Goal: Task Accomplishment & Management: Manage account settings

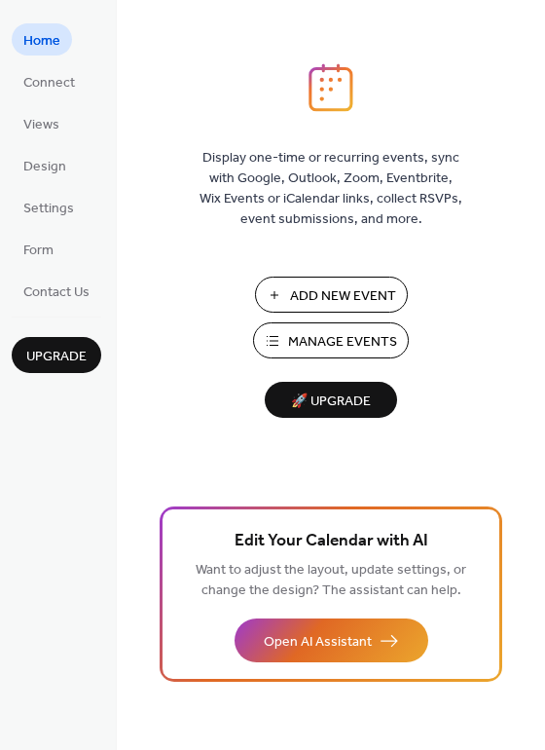
click at [372, 339] on span "Manage Events" at bounding box center [342, 342] width 109 height 20
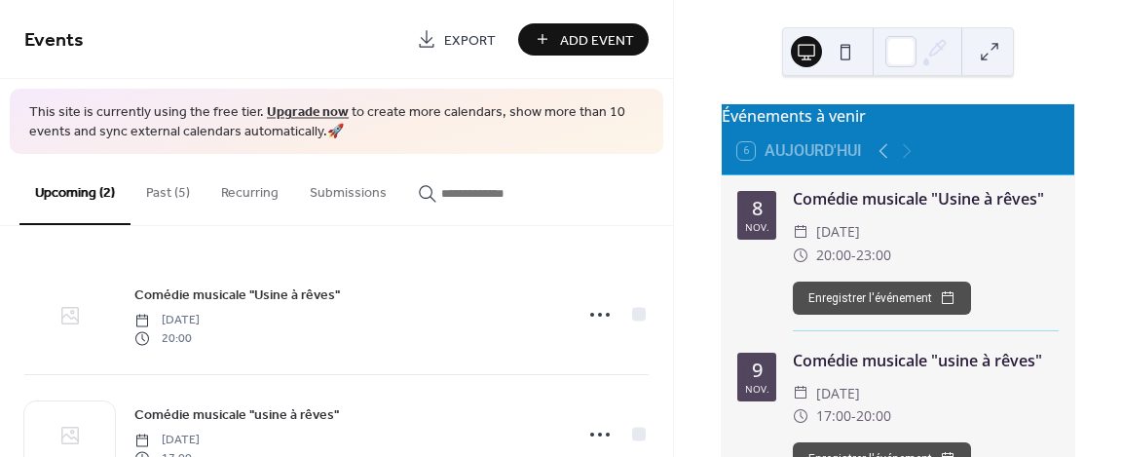
click at [72, 308] on icon at bounding box center [69, 315] width 23 height 23
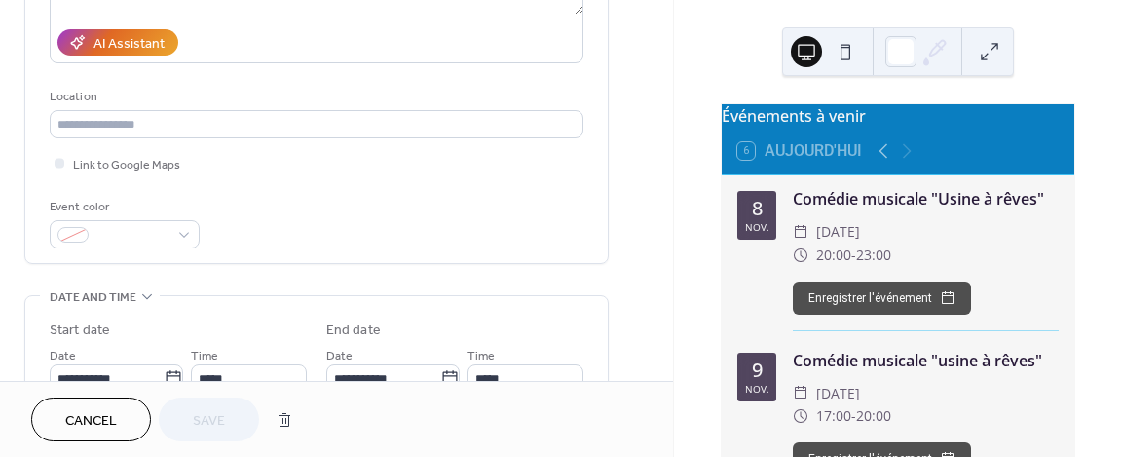
scroll to position [336, 0]
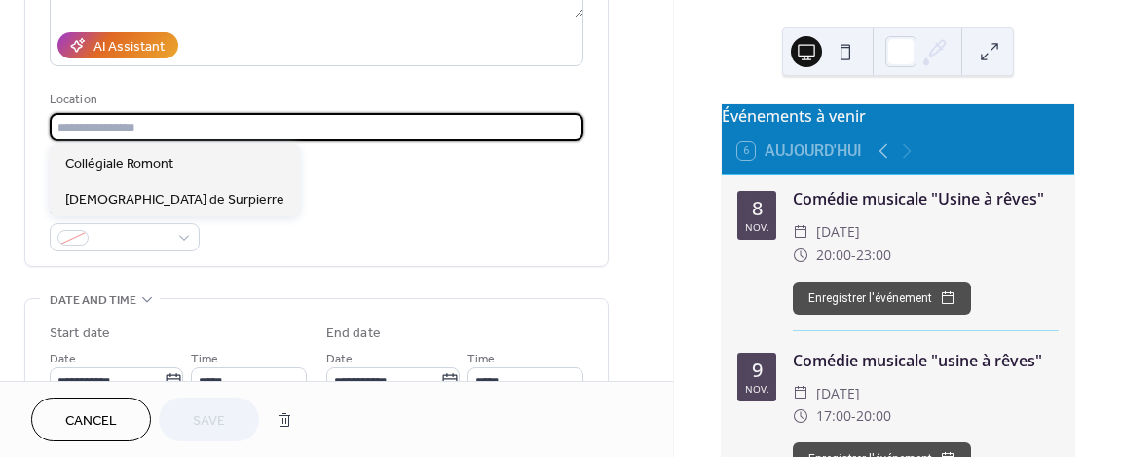
click at [156, 130] on input "text" at bounding box center [317, 127] width 534 height 28
paste input "**********"
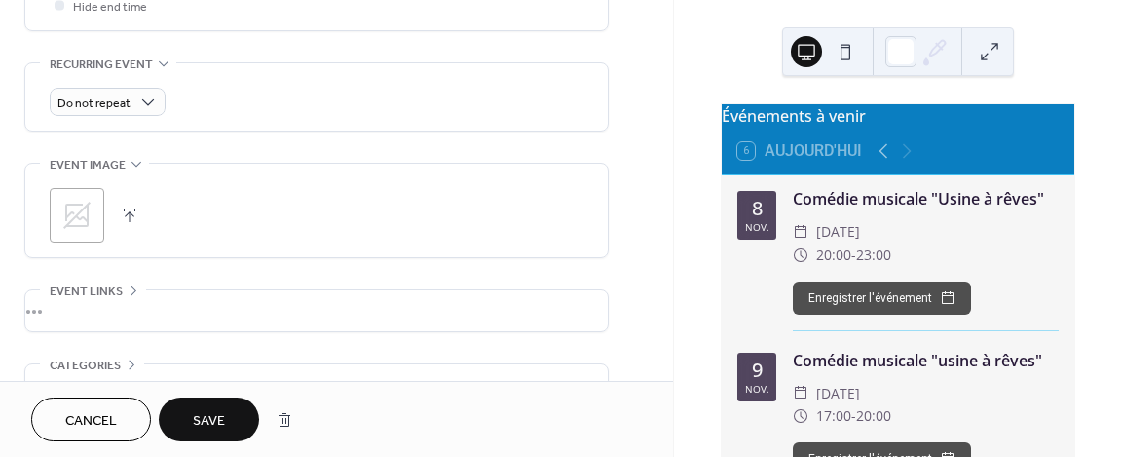
scroll to position [818, 0]
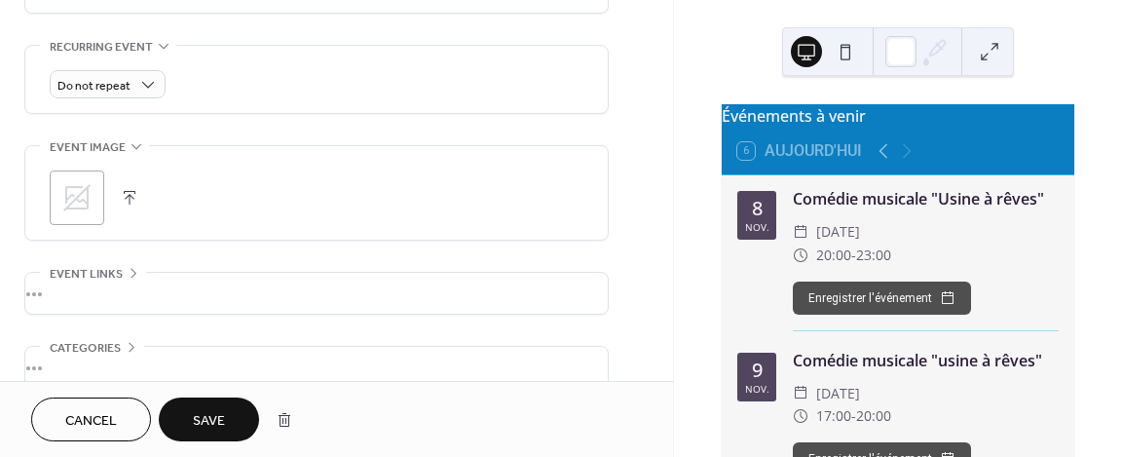
type input "**********"
click at [73, 196] on icon at bounding box center [76, 197] width 31 height 31
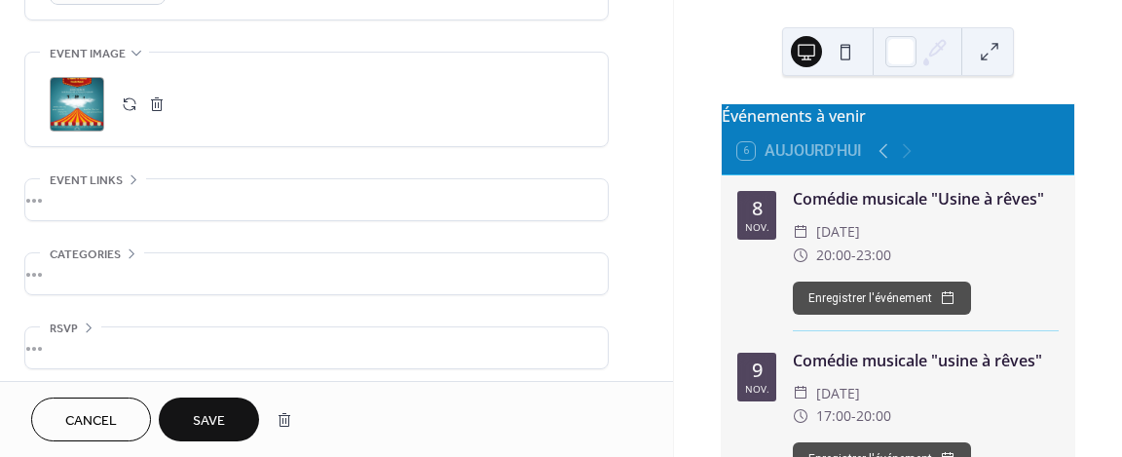
scroll to position [915, 0]
click at [222, 419] on span "Save" at bounding box center [209, 421] width 32 height 20
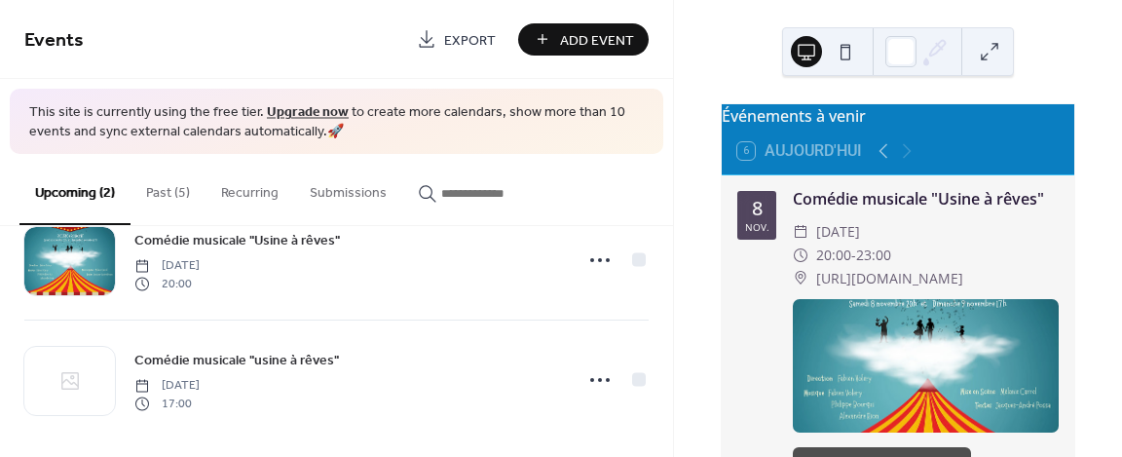
scroll to position [64, 0]
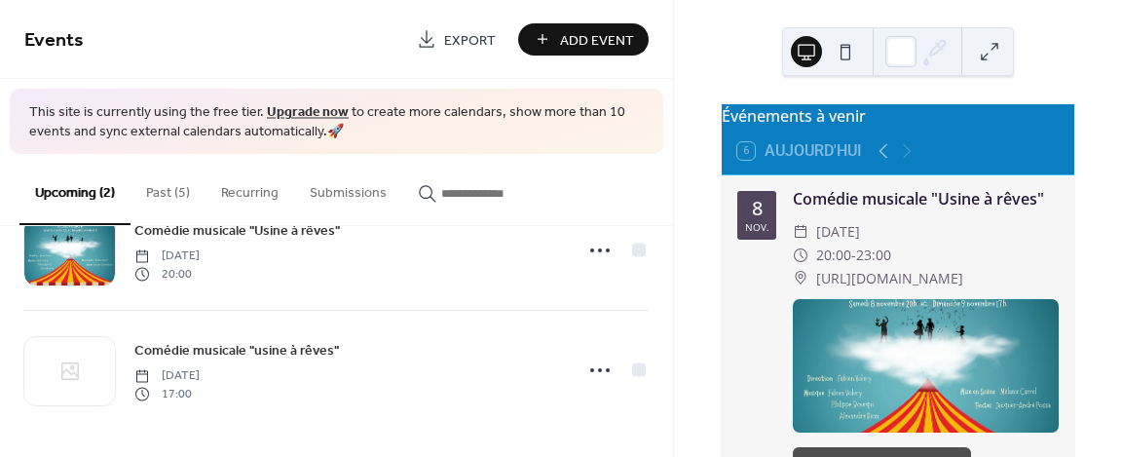
click at [73, 371] on icon at bounding box center [70, 371] width 18 height 18
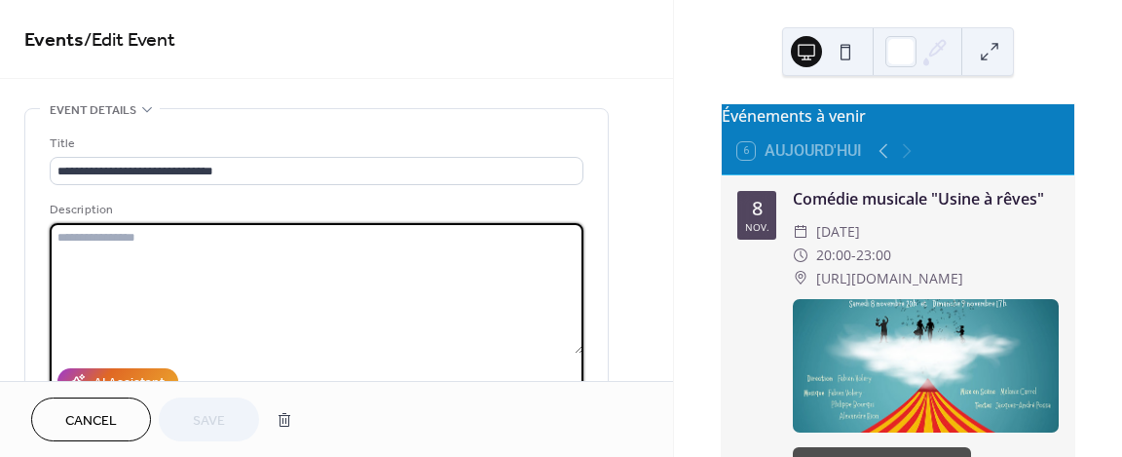
click at [539, 293] on textarea at bounding box center [317, 288] width 534 height 130
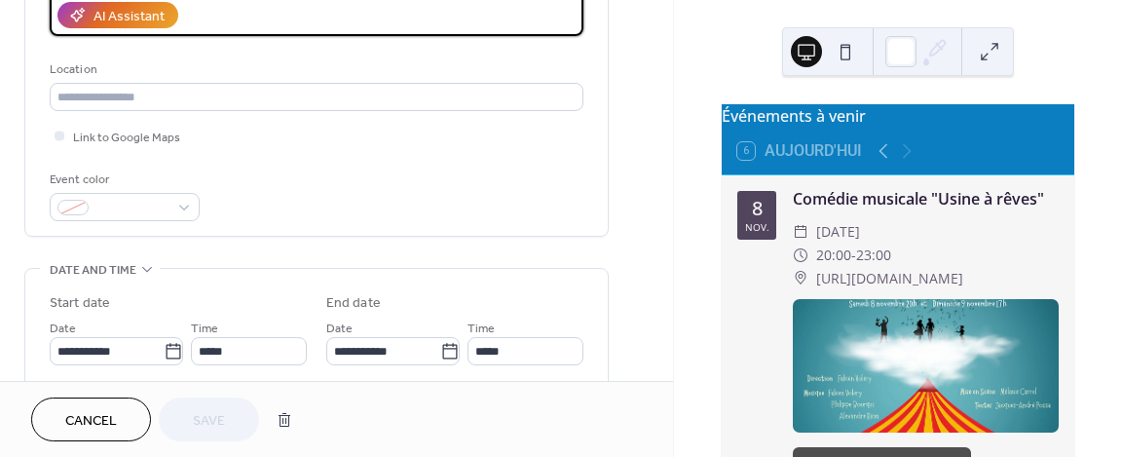
scroll to position [389, 0]
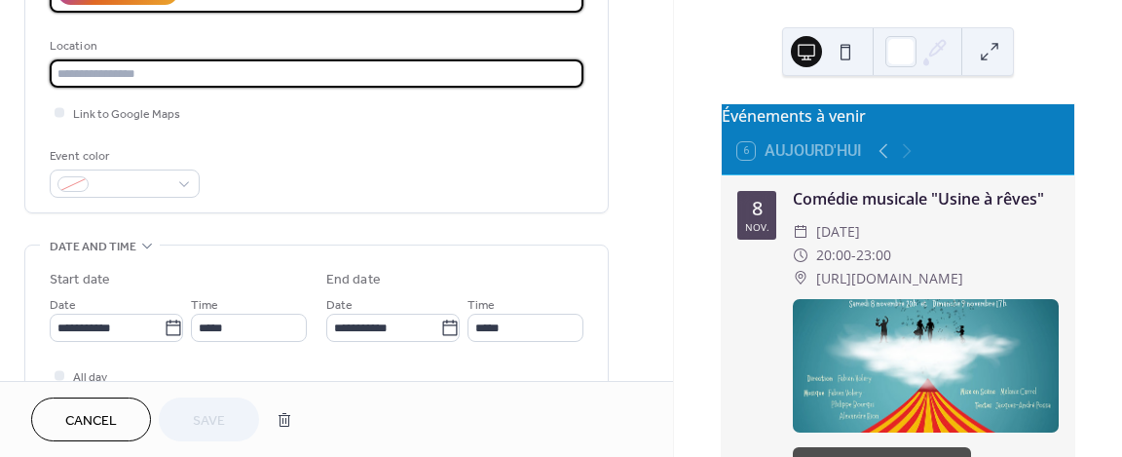
click at [130, 62] on input "text" at bounding box center [317, 73] width 534 height 28
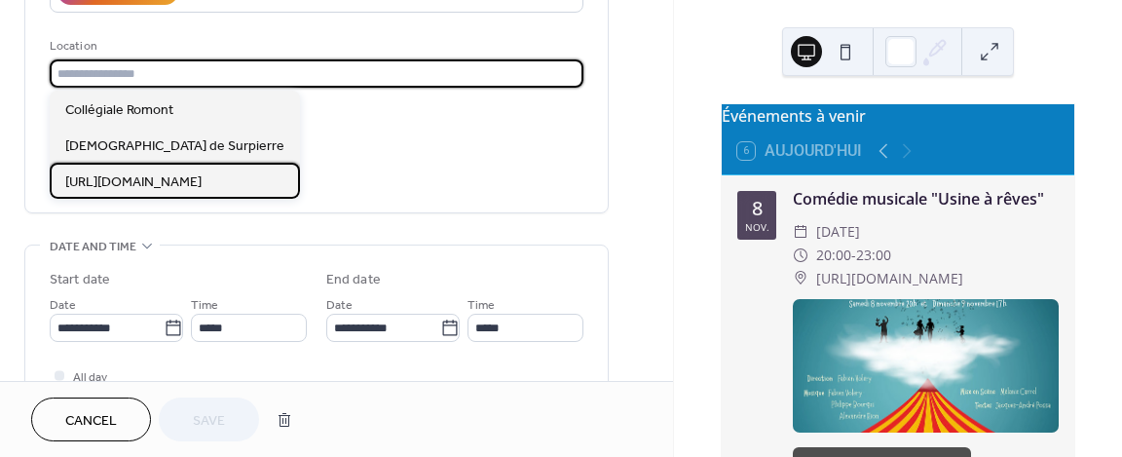
click at [202, 186] on span "https://www.bicubic.ch/hors-saison.html" at bounding box center [133, 181] width 136 height 20
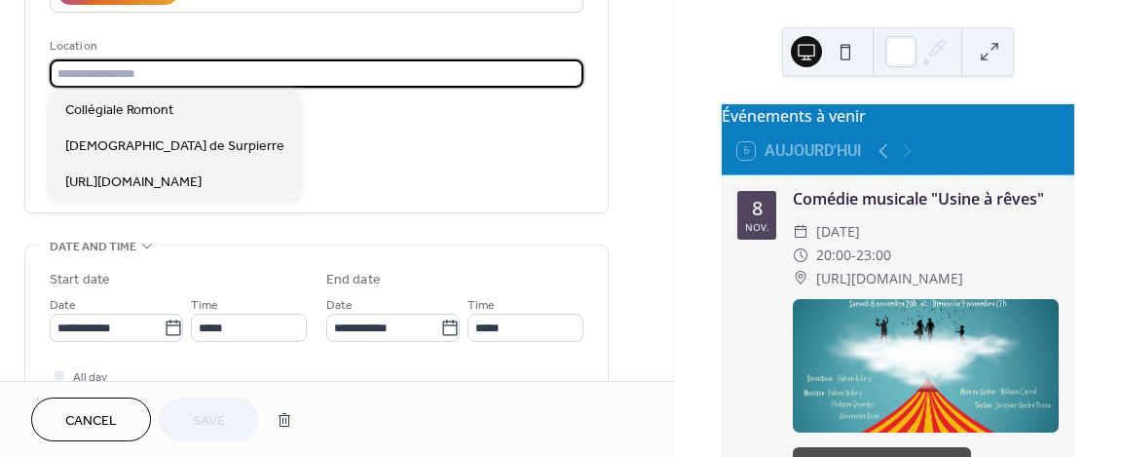
type input "**********"
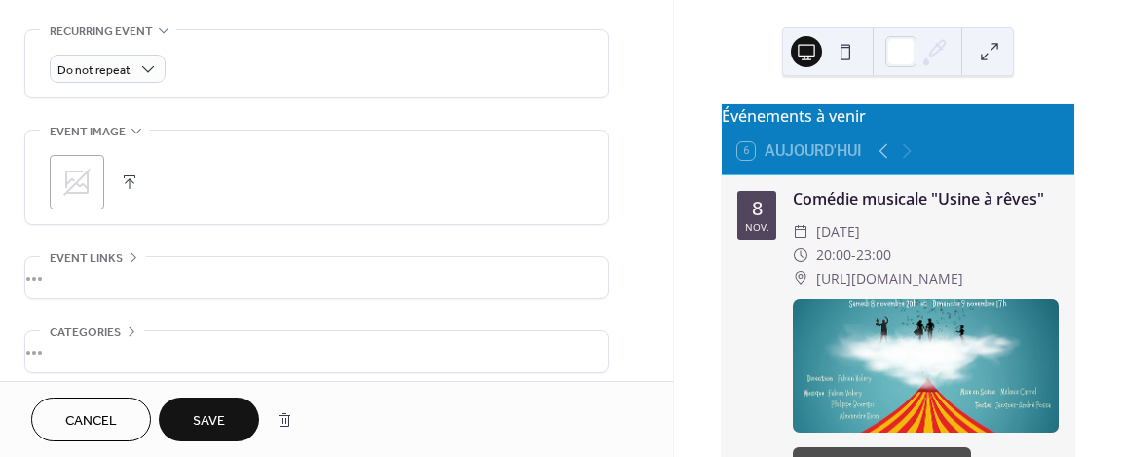
scroll to position [797, 0]
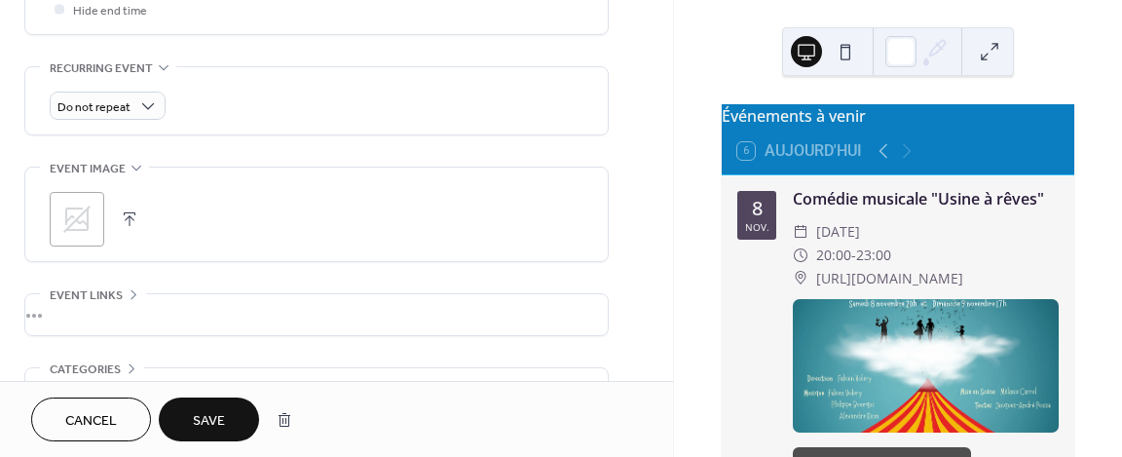
click at [79, 236] on div ";" at bounding box center [77, 219] width 55 height 55
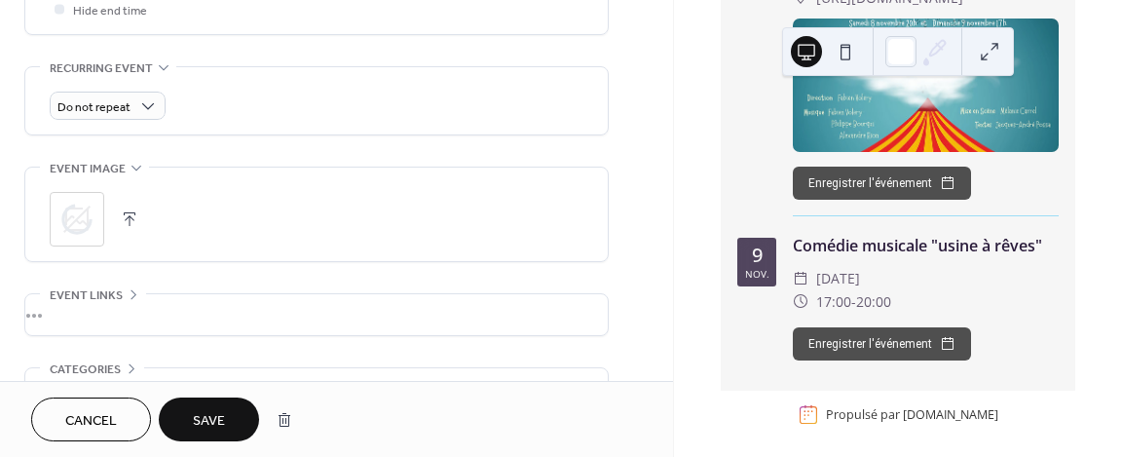
scroll to position [319, 0]
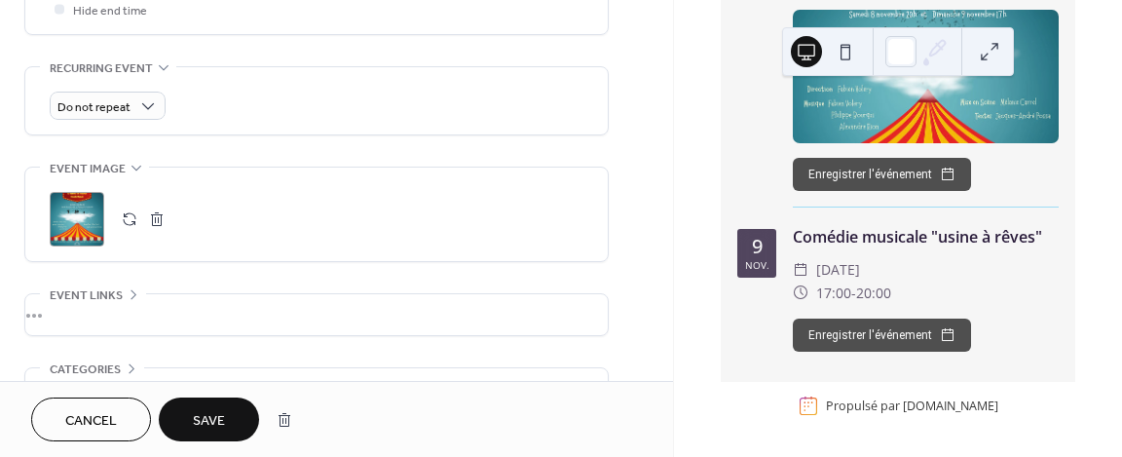
click at [219, 417] on span "Save" at bounding box center [209, 421] width 32 height 20
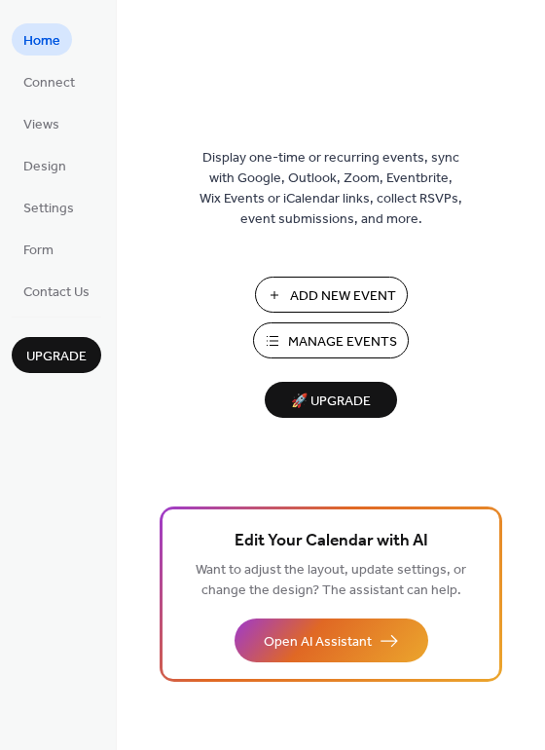
click at [37, 122] on span "Views" at bounding box center [41, 125] width 36 height 20
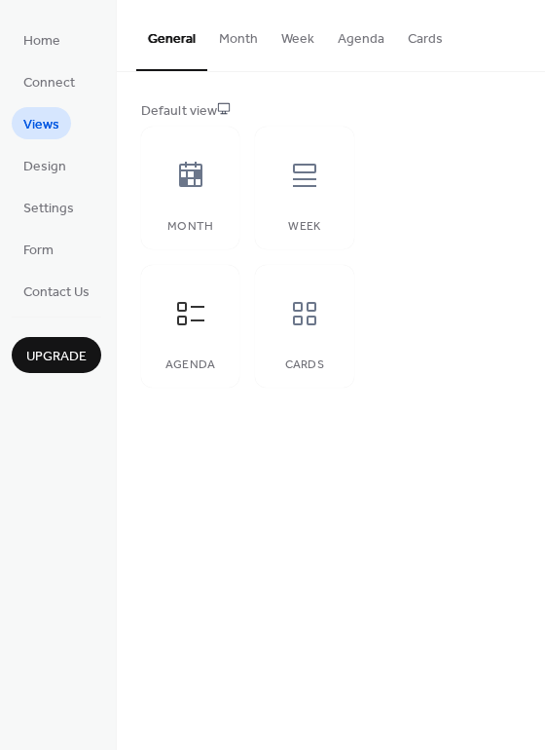
click at [194, 313] on icon at bounding box center [190, 313] width 31 height 31
click at [62, 166] on span "Design" at bounding box center [44, 167] width 43 height 20
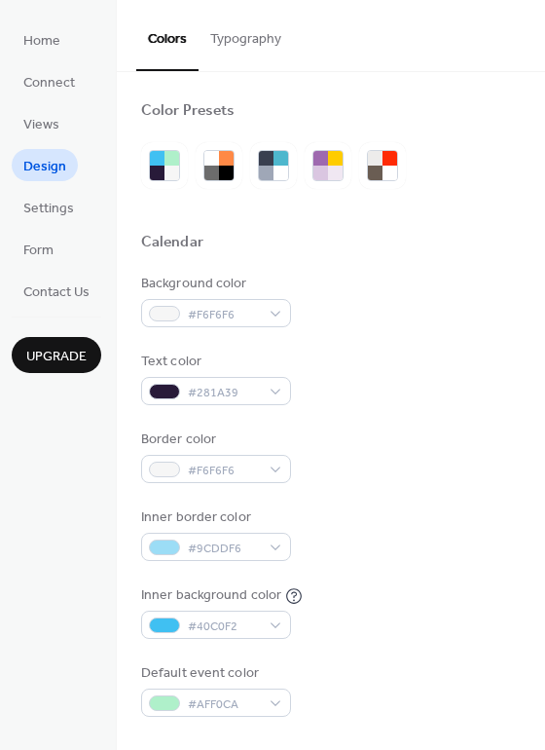
click at [53, 208] on span "Settings" at bounding box center [48, 209] width 51 height 20
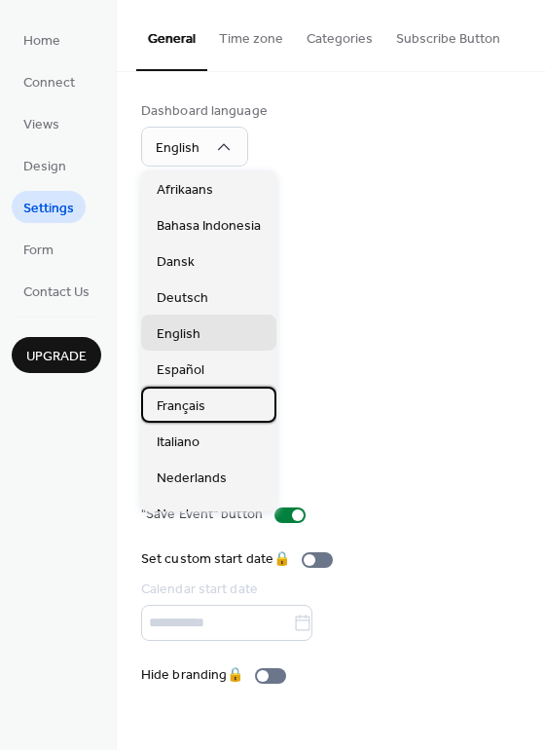
click at [191, 408] on span "Français" at bounding box center [181, 405] width 49 height 20
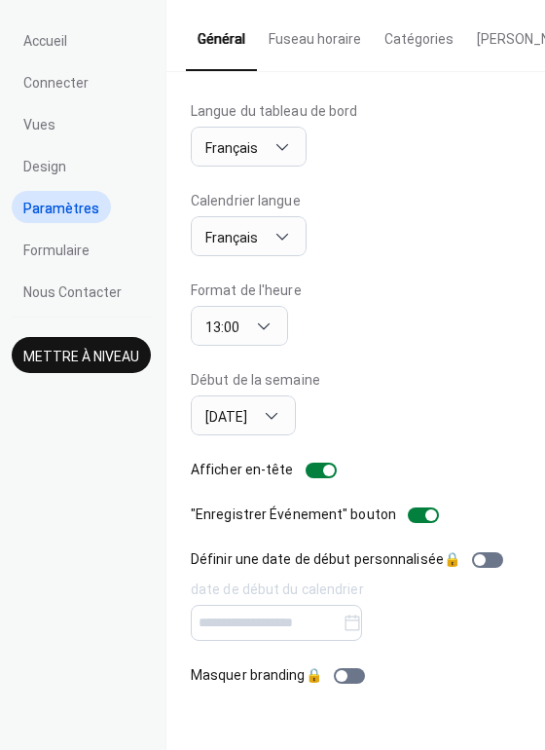
click at [47, 166] on span "Design" at bounding box center [44, 167] width 43 height 20
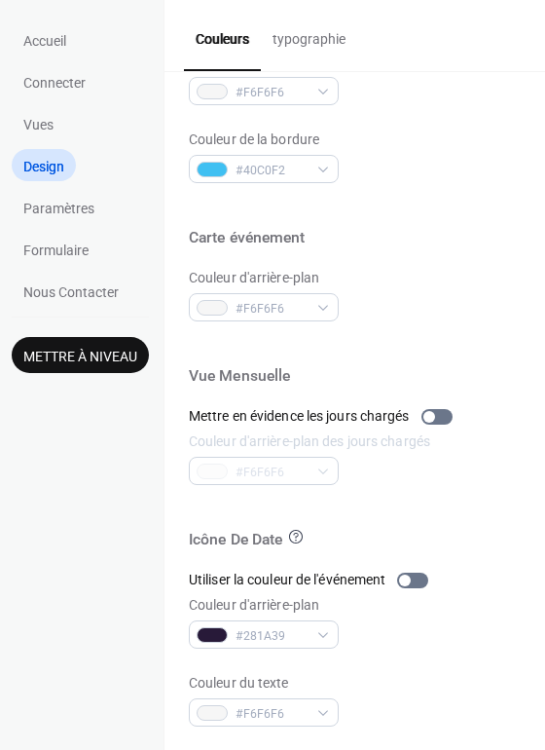
scroll to position [833, 0]
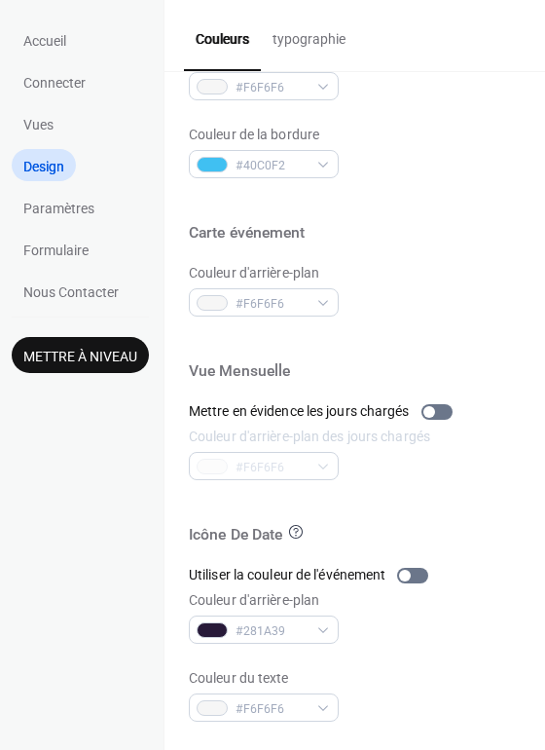
click at [86, 294] on span "Nous Contacter" at bounding box center [70, 292] width 95 height 20
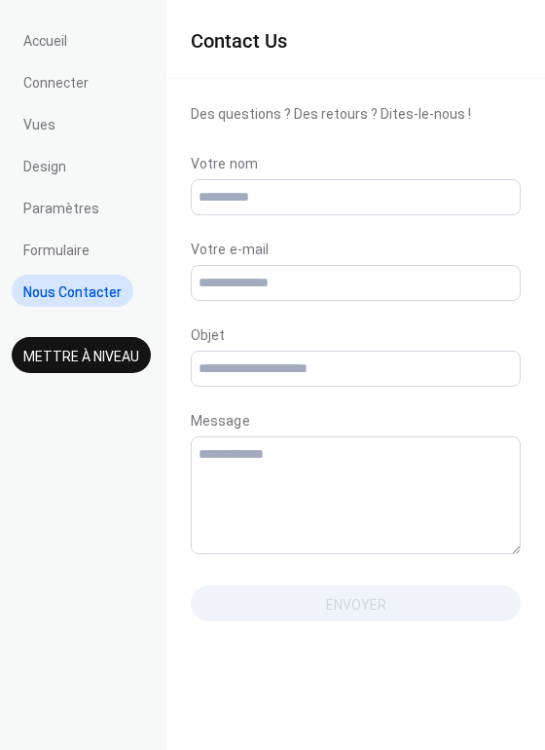
click at [69, 253] on span "Formulaire" at bounding box center [56, 251] width 66 height 20
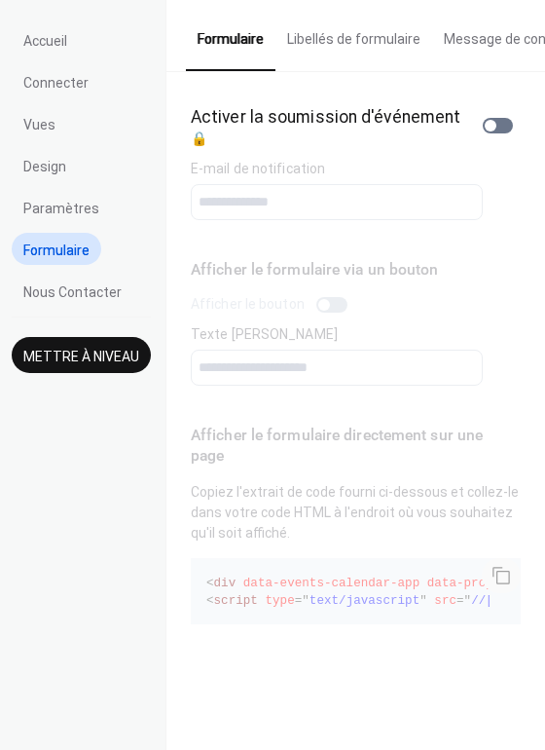
click at [56, 167] on span "Design" at bounding box center [44, 167] width 43 height 20
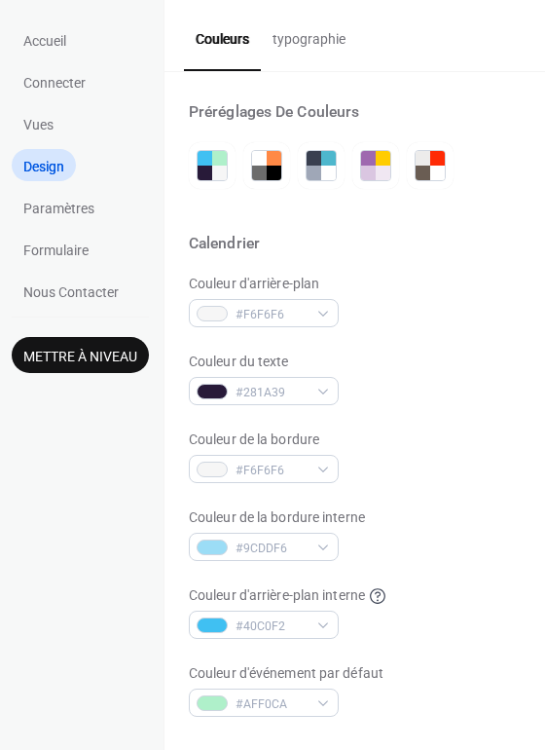
click at [52, 125] on span "Vues" at bounding box center [38, 125] width 30 height 20
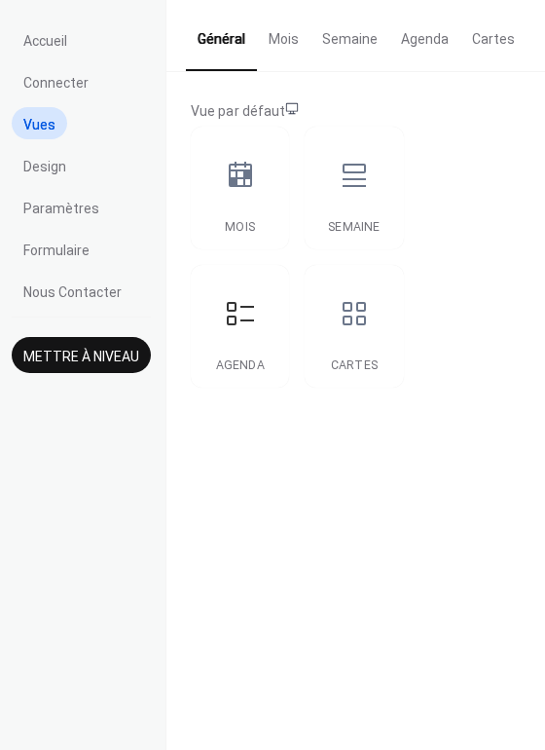
click at [281, 59] on button "Mois" at bounding box center [284, 34] width 54 height 69
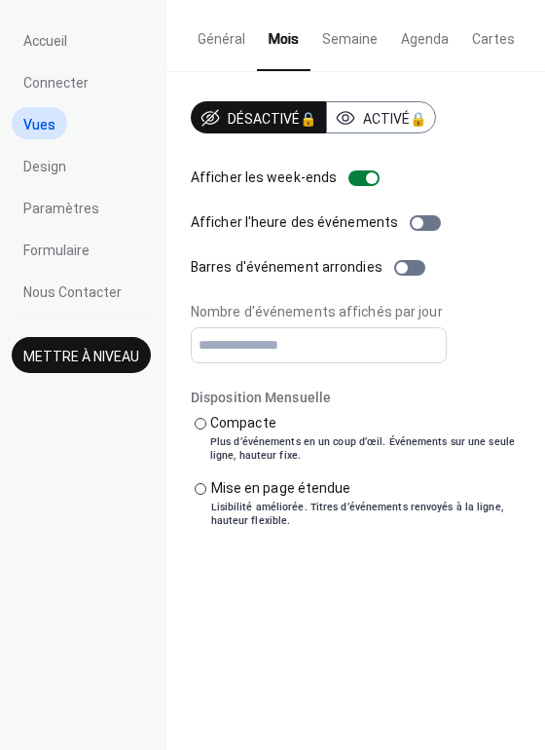
click at [345, 49] on button "Semaine" at bounding box center [350, 34] width 79 height 69
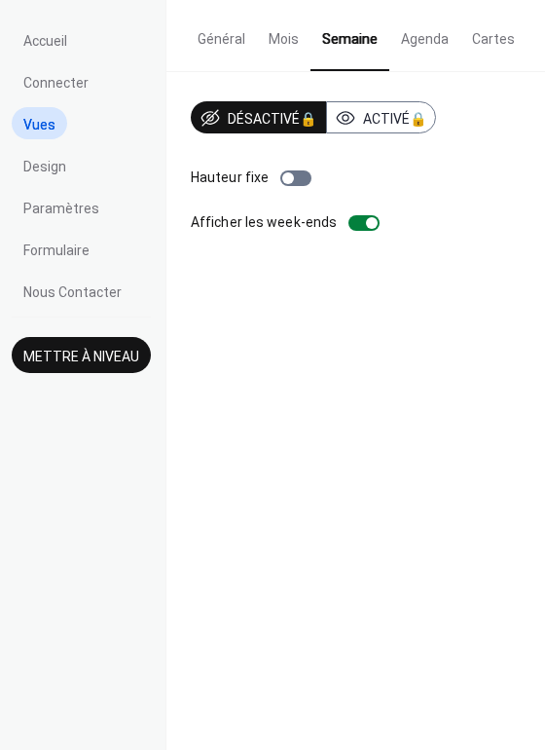
click at [407, 49] on button "Agenda" at bounding box center [424, 34] width 71 height 69
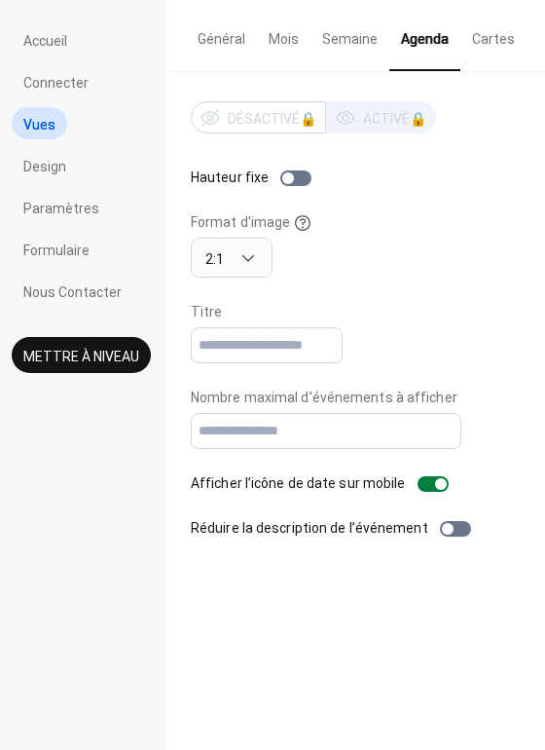
click at [487, 43] on button "Cartes" at bounding box center [494, 34] width 66 height 69
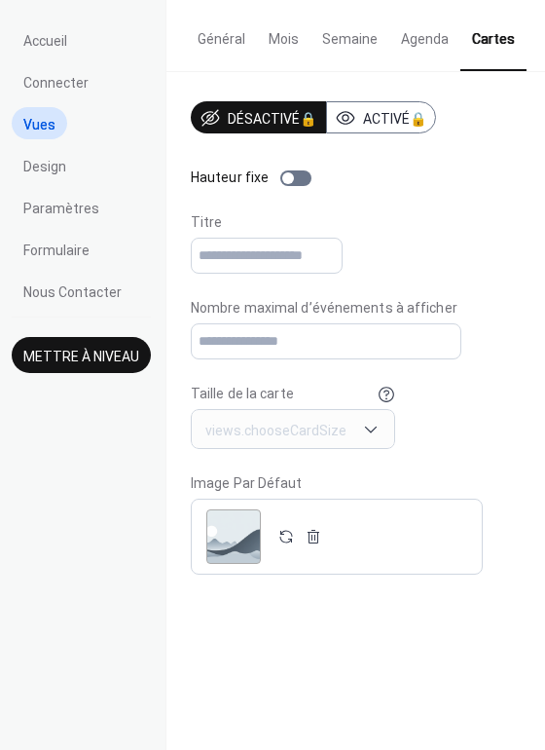
click at [70, 87] on span "Connecter" at bounding box center [55, 83] width 65 height 20
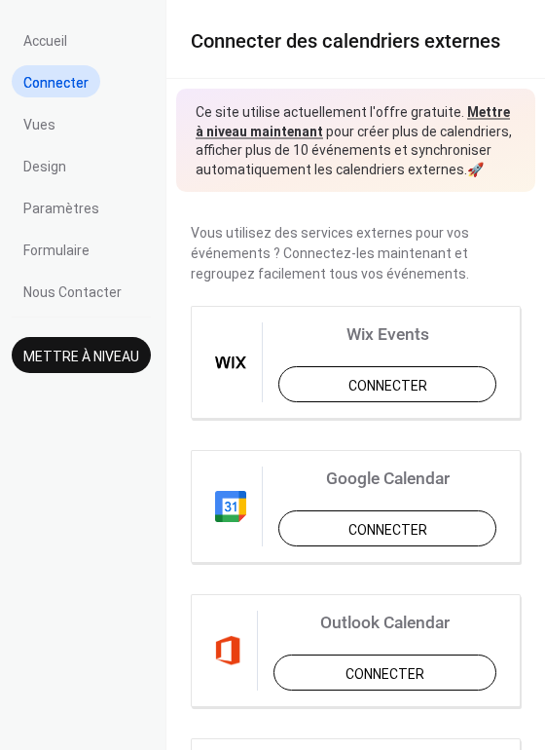
click at [57, 37] on span "Accueil" at bounding box center [45, 41] width 44 height 20
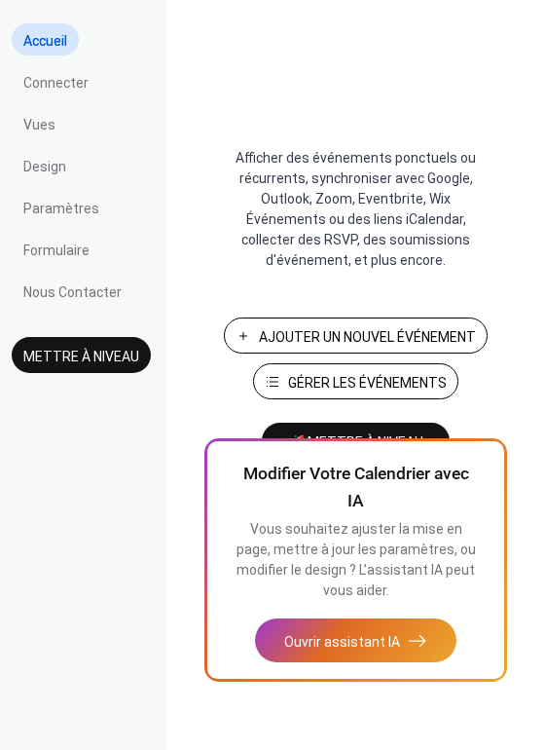
click at [298, 384] on span "Gérer les Événements" at bounding box center [367, 383] width 159 height 20
click at [385, 638] on span "Ouvrir assistant IA" at bounding box center [342, 642] width 116 height 20
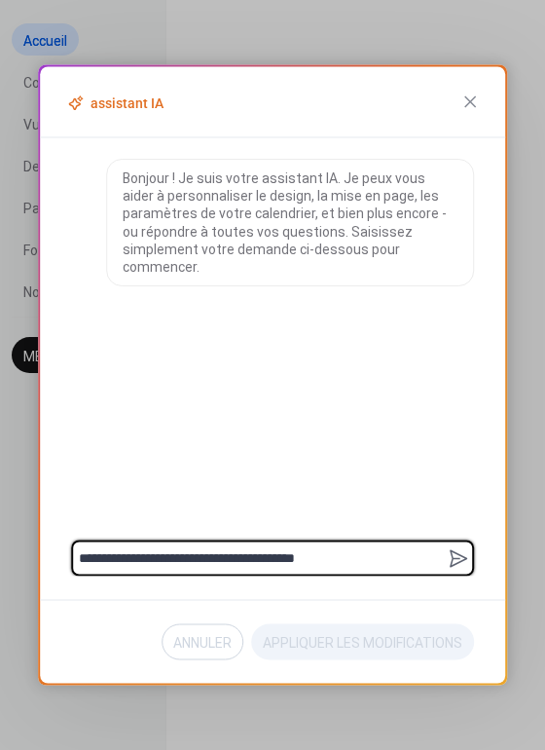
type textarea "**********"
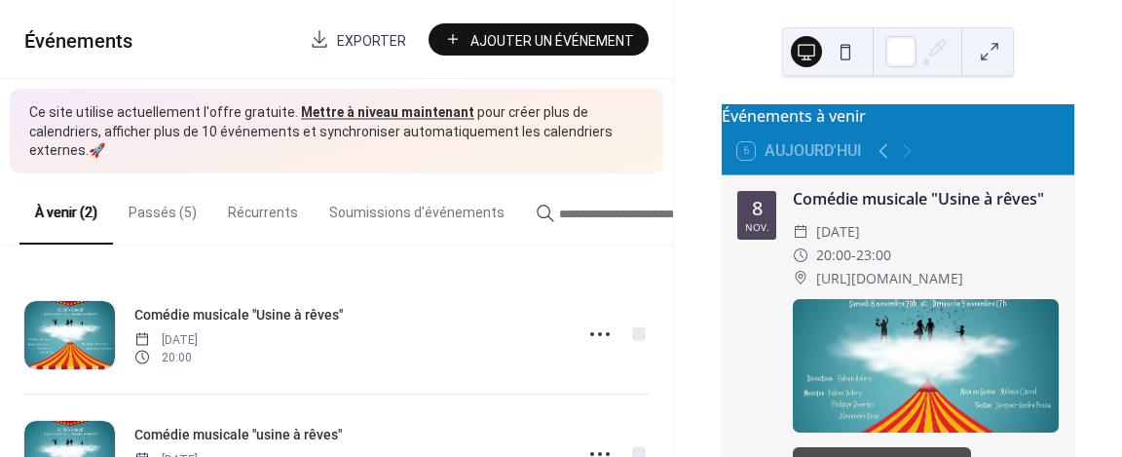
click at [589, 320] on icon at bounding box center [599, 333] width 31 height 31
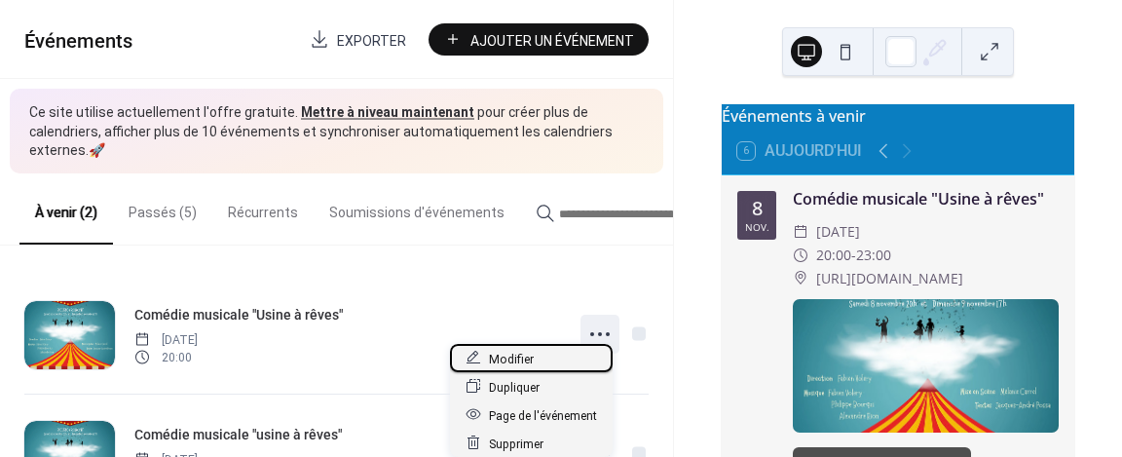
click at [506, 359] on span "Modifier" at bounding box center [511, 359] width 45 height 20
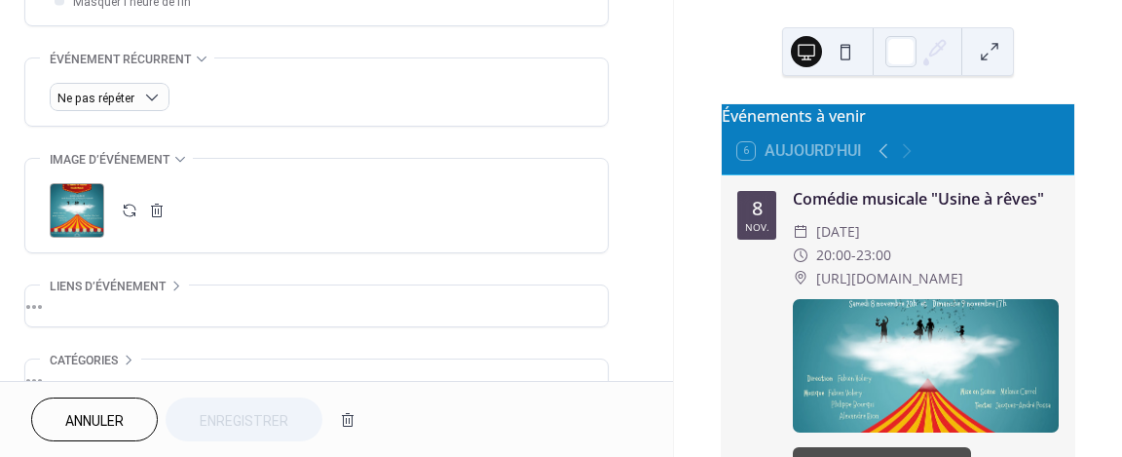
scroll to position [815, 0]
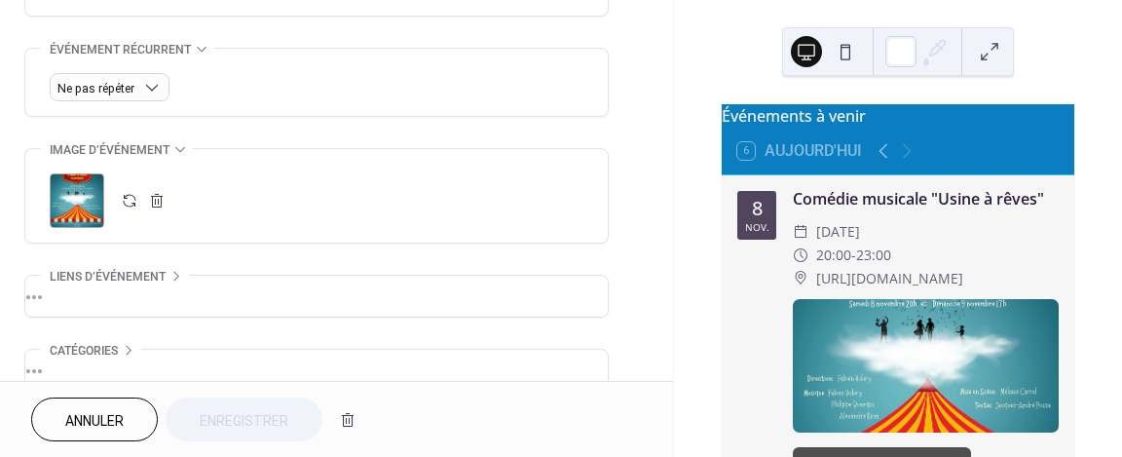
click at [78, 191] on div ";" at bounding box center [77, 200] width 55 height 55
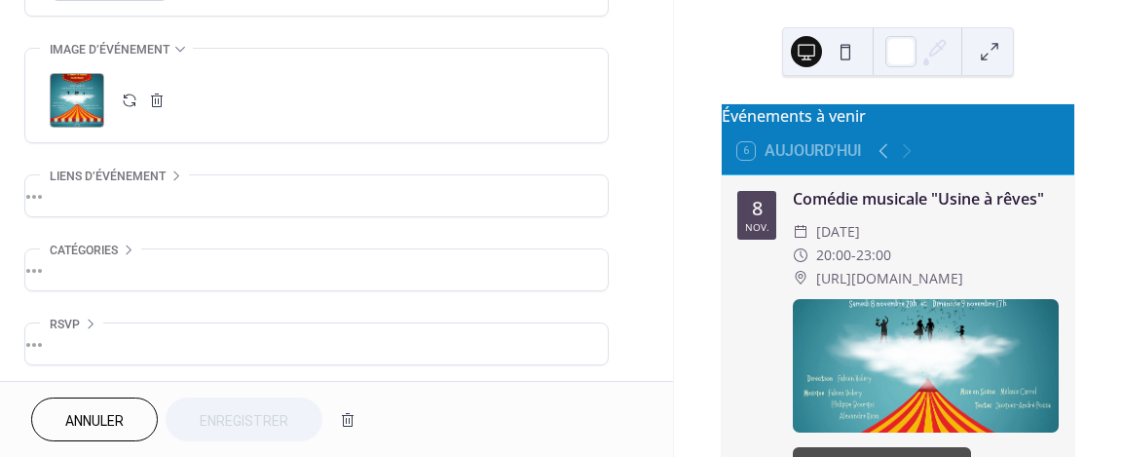
click at [174, 175] on div "•••" at bounding box center [316, 195] width 582 height 41
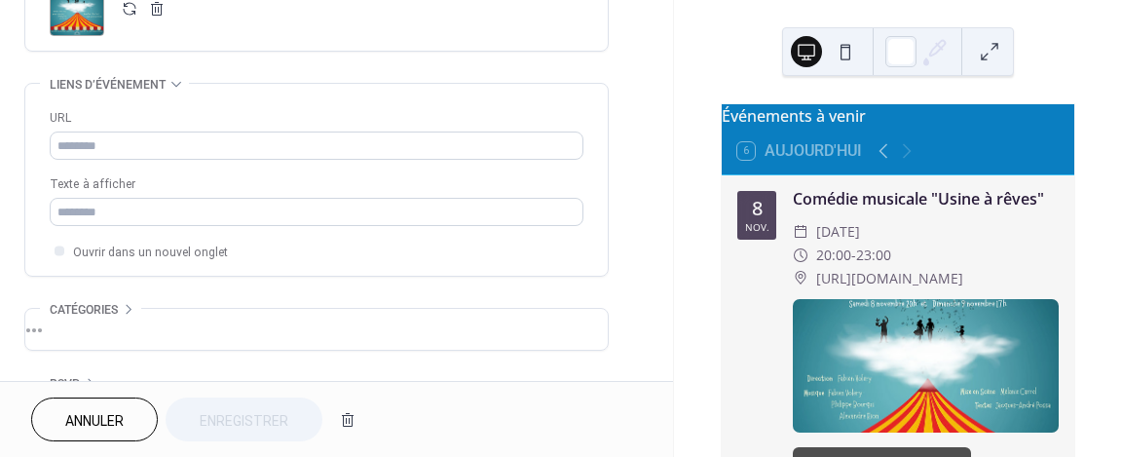
scroll to position [1065, 0]
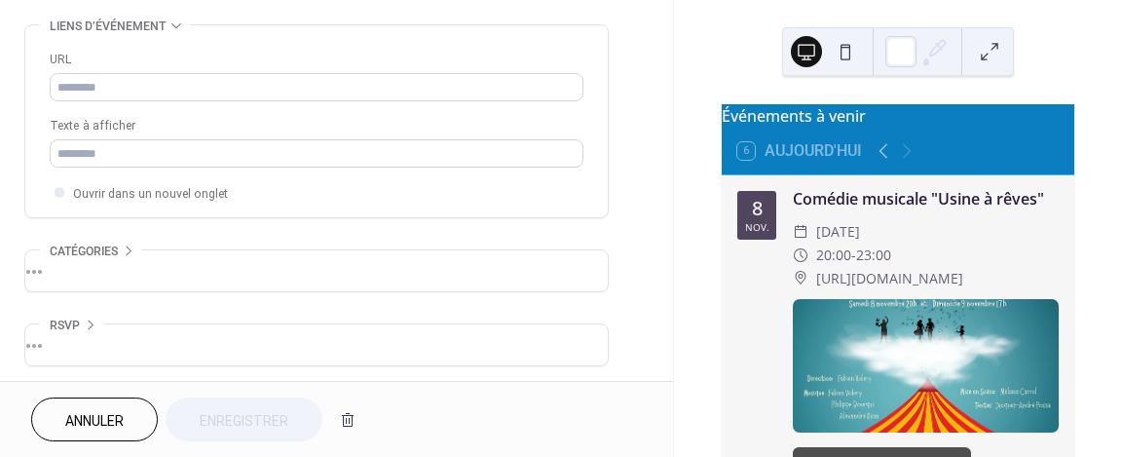
click at [206, 331] on div "•••" at bounding box center [316, 344] width 582 height 41
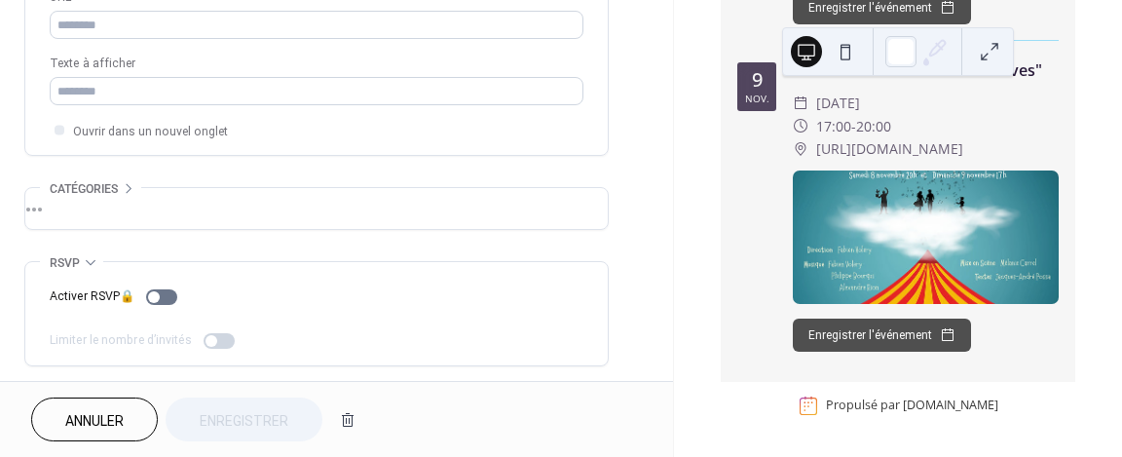
scroll to position [506, 0]
click at [845, 55] on button at bounding box center [845, 51] width 31 height 31
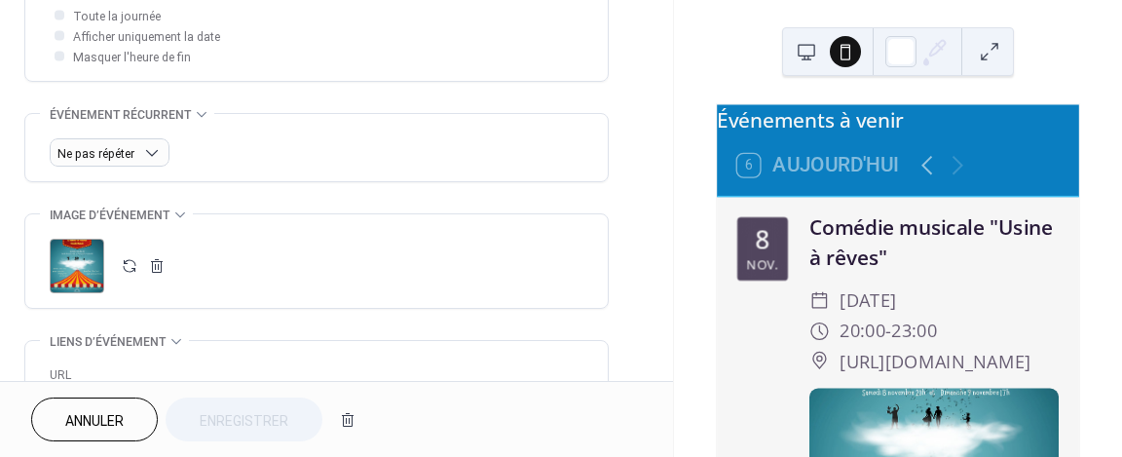
scroll to position [756, 0]
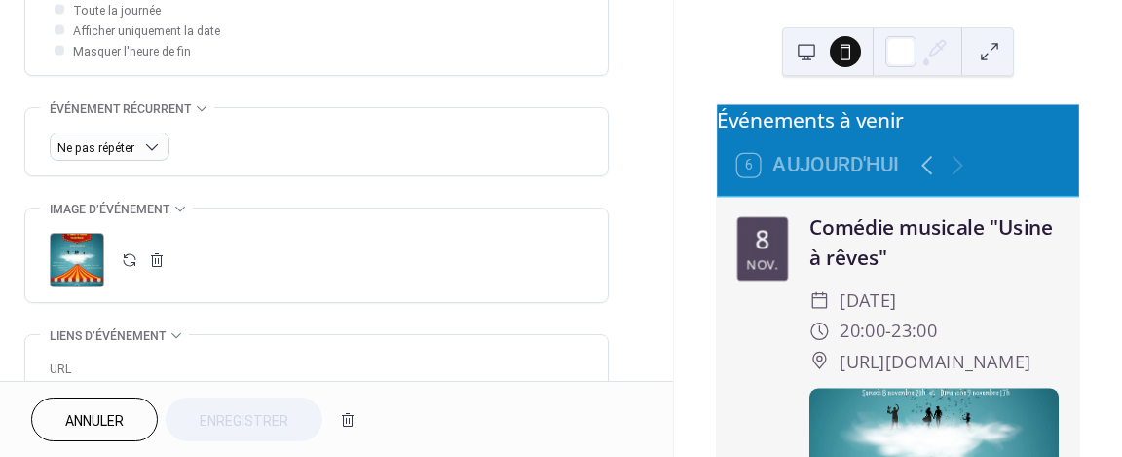
click at [87, 263] on div ";" at bounding box center [77, 260] width 55 height 55
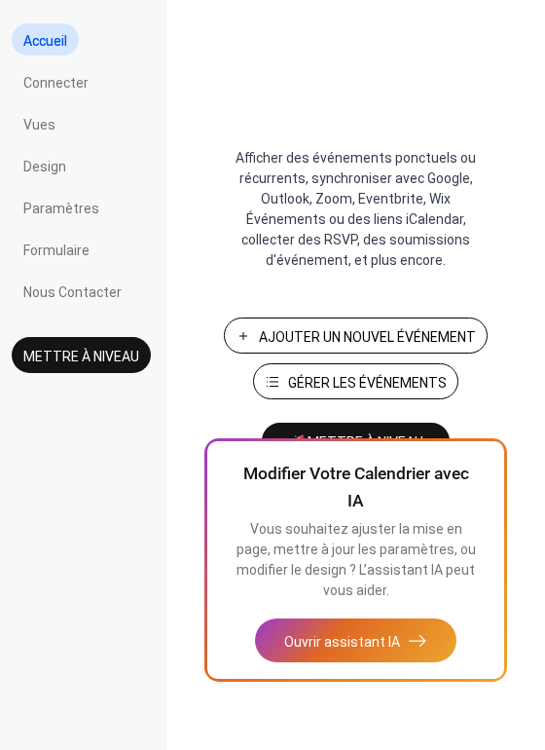
click at [415, 640] on button "Ouvrir assistant IA" at bounding box center [356, 640] width 202 height 44
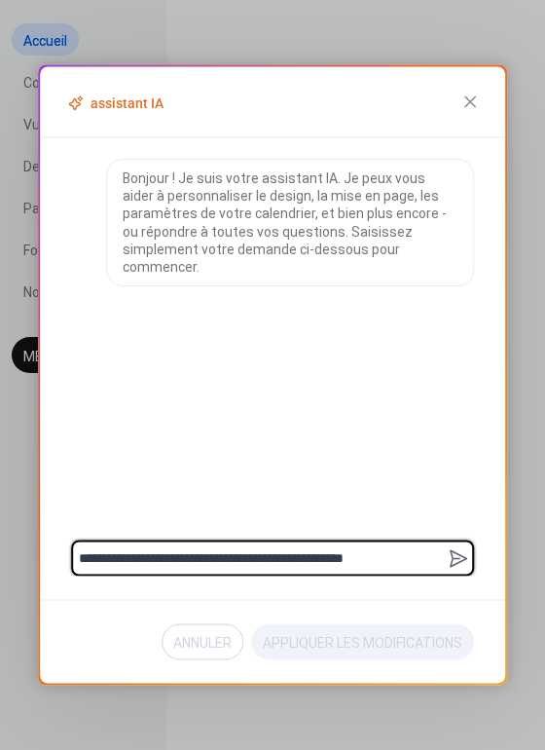
type textarea "**********"
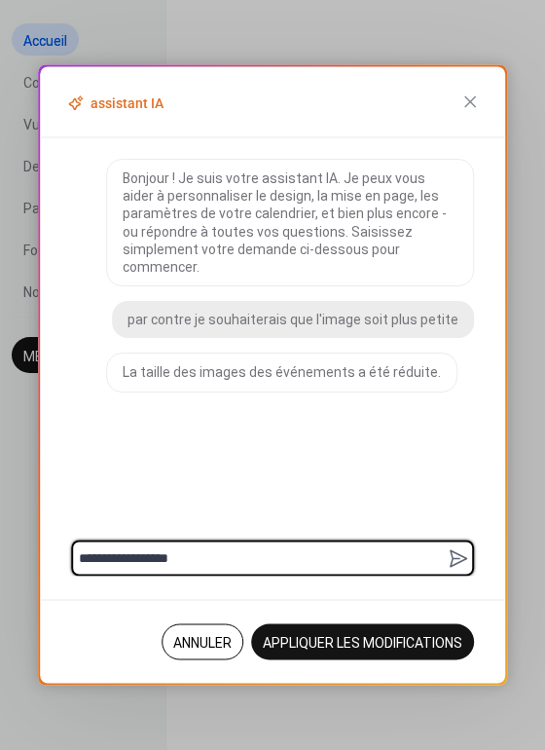
type textarea "**********"
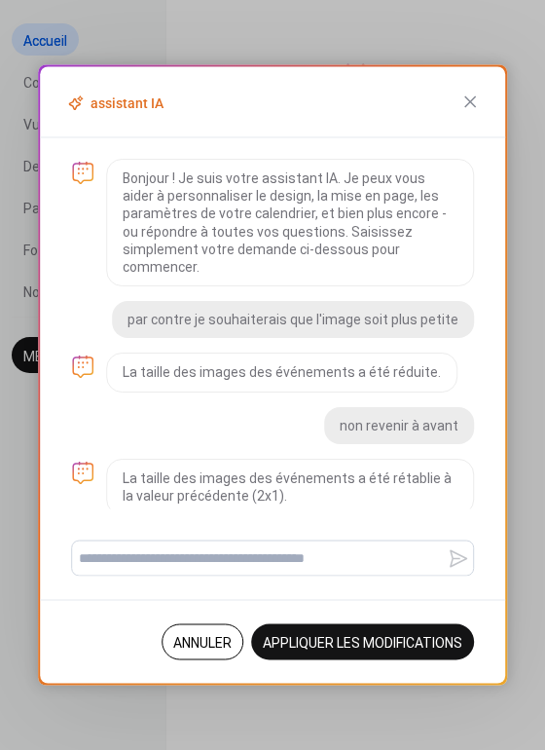
click at [209, 639] on span "Annuler" at bounding box center [202, 643] width 58 height 20
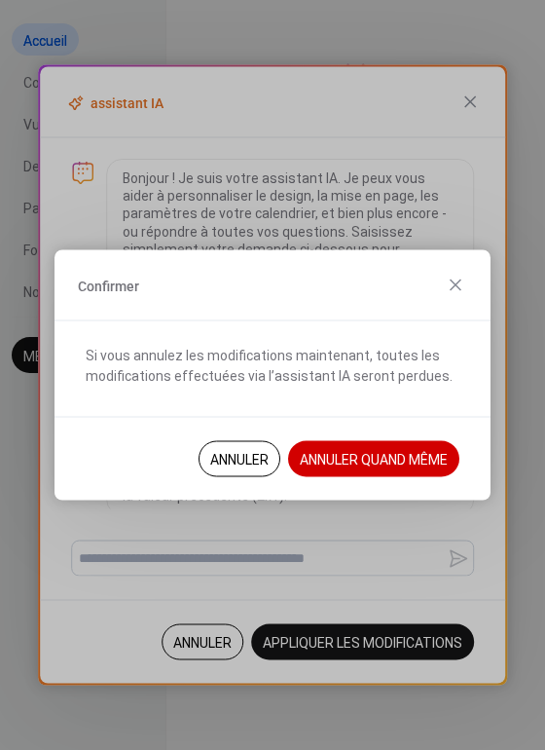
click at [316, 461] on span "Annuler Quand Même" at bounding box center [374, 460] width 148 height 20
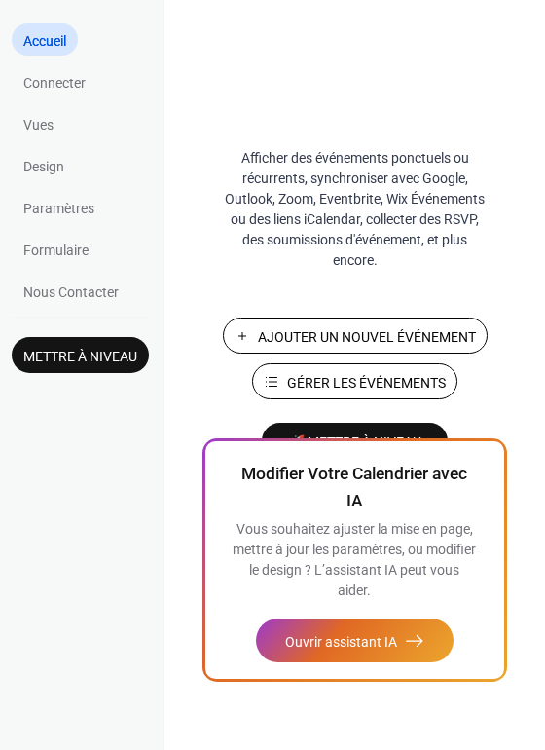
click at [366, 647] on span "Ouvrir assistant IA" at bounding box center [341, 642] width 112 height 20
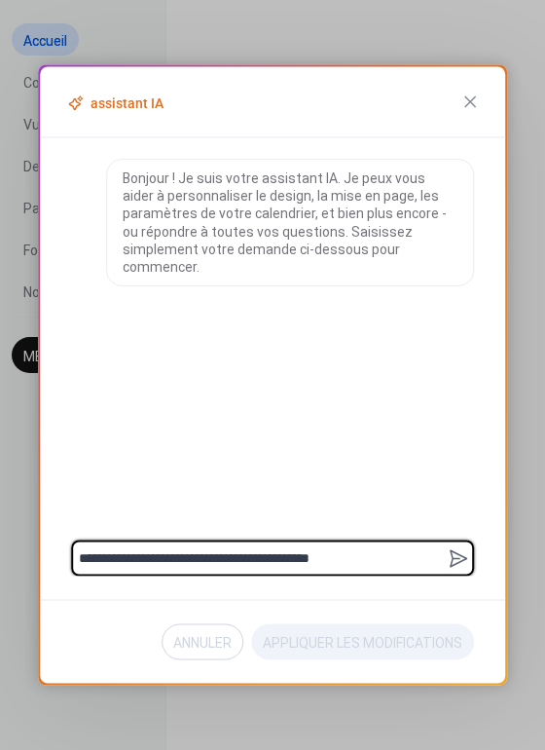
type textarea "**********"
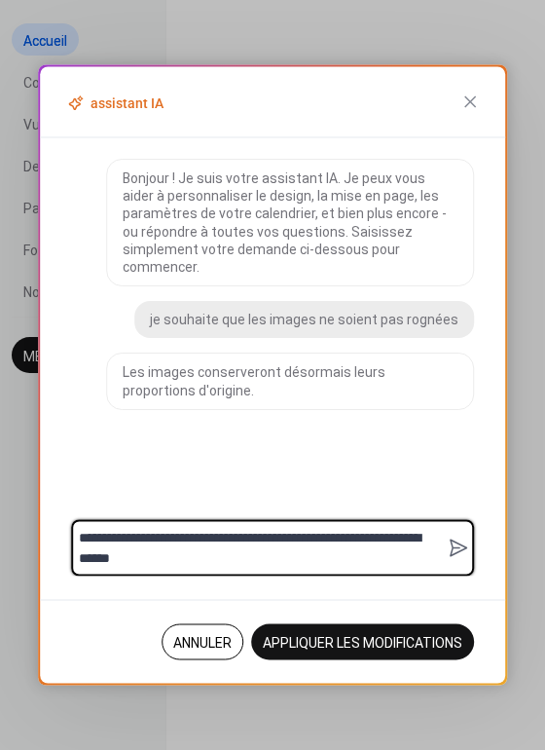
type textarea "**********"
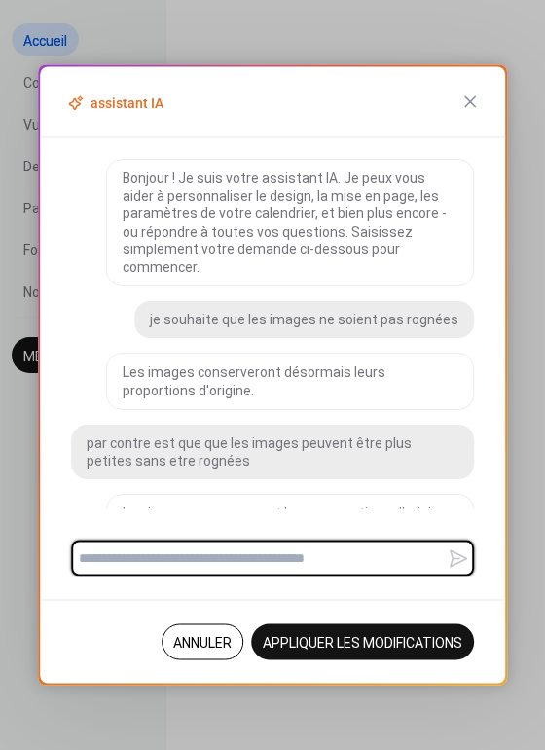
scroll to position [39, 0]
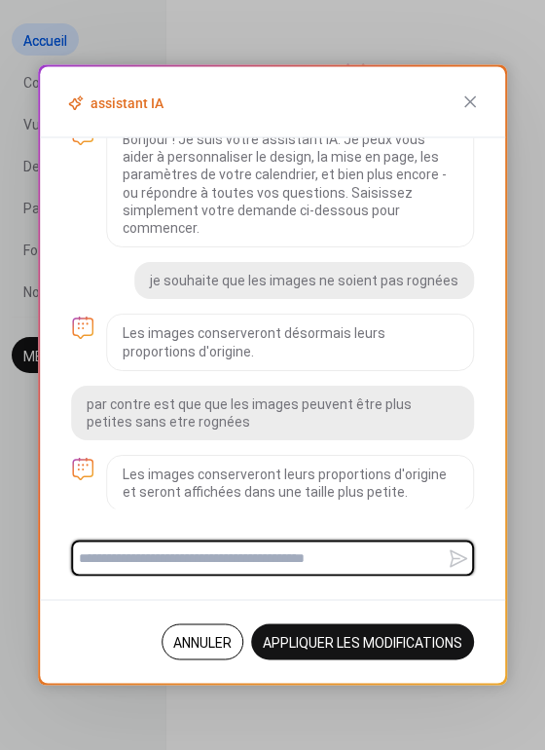
click at [304, 642] on span "Appliquer Les Modifications" at bounding box center [363, 643] width 200 height 20
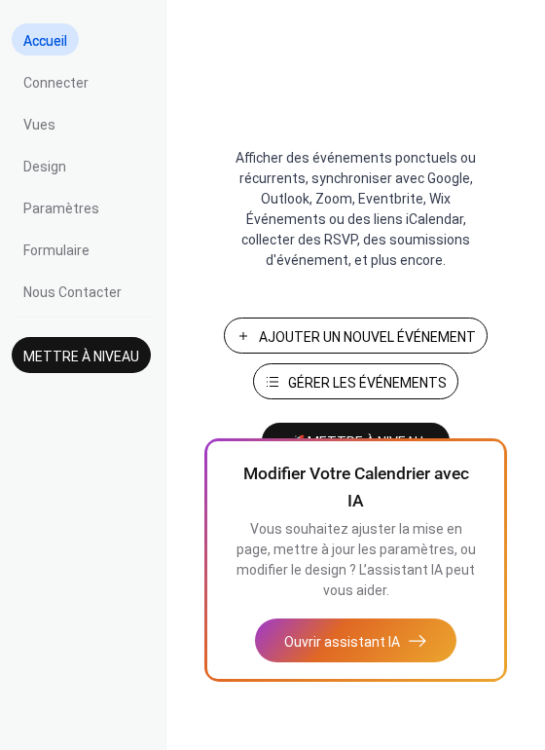
click at [61, 128] on link "Vues" at bounding box center [40, 123] width 56 height 32
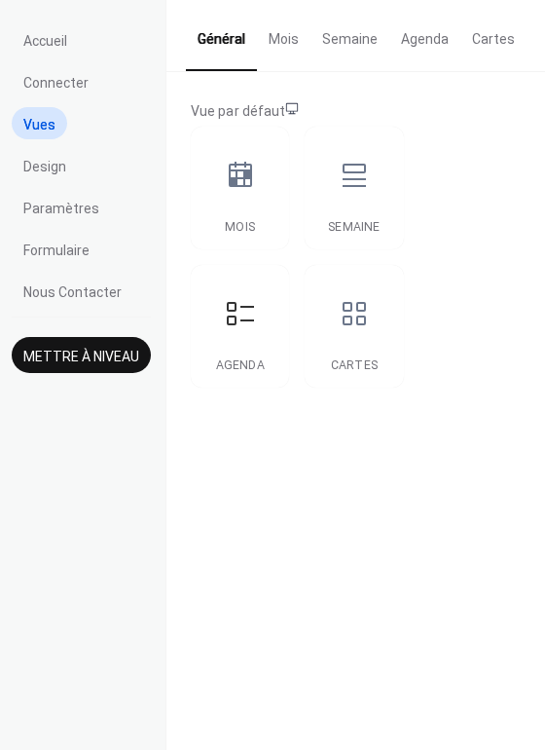
click at [491, 42] on button "Cartes" at bounding box center [494, 34] width 66 height 69
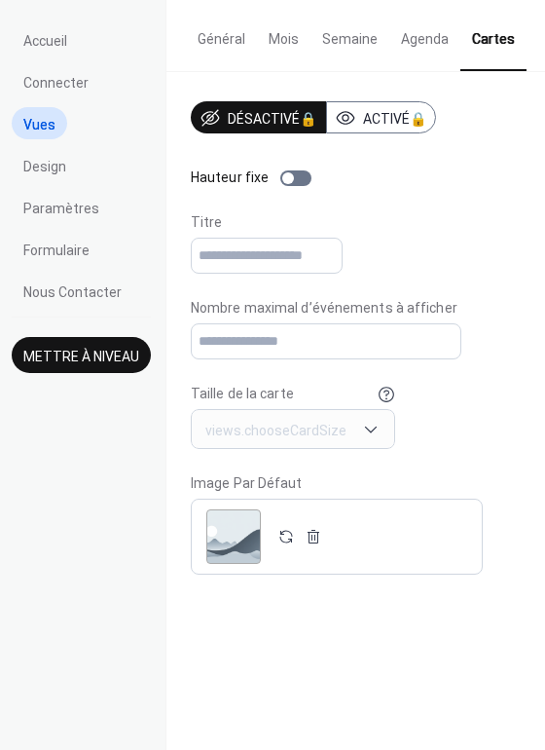
click at [300, 186] on label "Hauteur fixe" at bounding box center [255, 177] width 129 height 20
click at [282, 187] on label "Hauteur fixe" at bounding box center [255, 177] width 129 height 20
click at [238, 547] on div ";" at bounding box center [233, 536] width 55 height 55
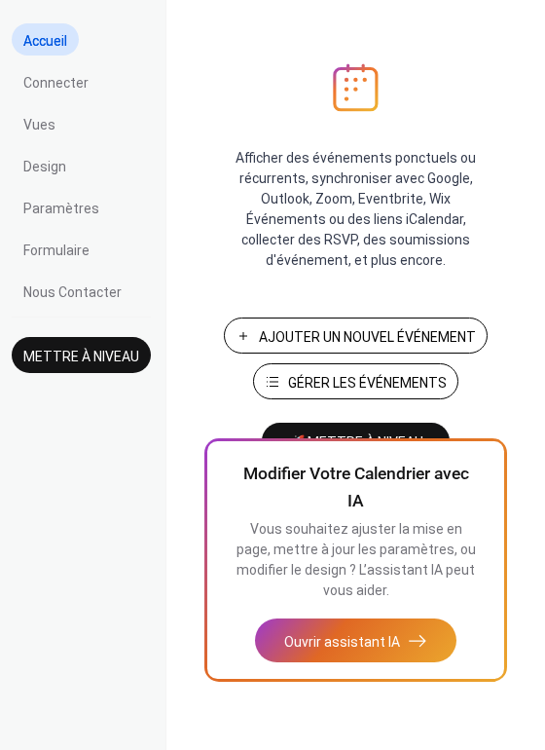
click at [408, 333] on span "Ajouter Un Nouvel Événement" at bounding box center [367, 337] width 217 height 20
click at [382, 633] on span "Ouvrir assistant IA" at bounding box center [342, 642] width 116 height 20
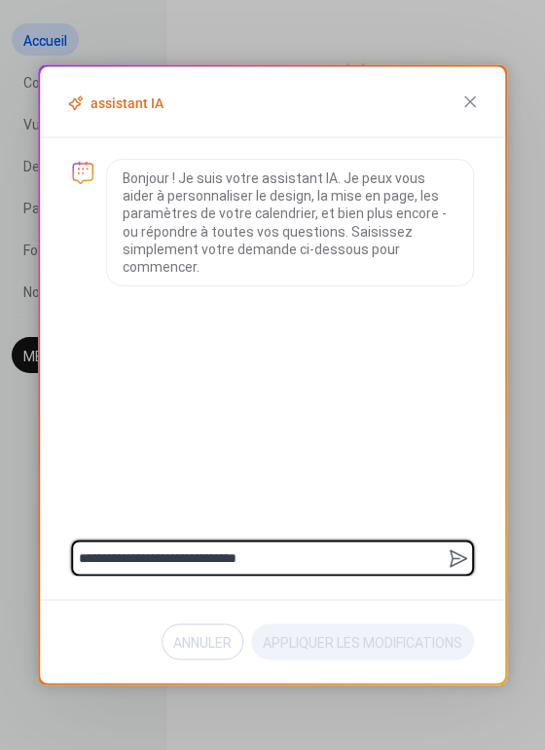
type textarea "**********"
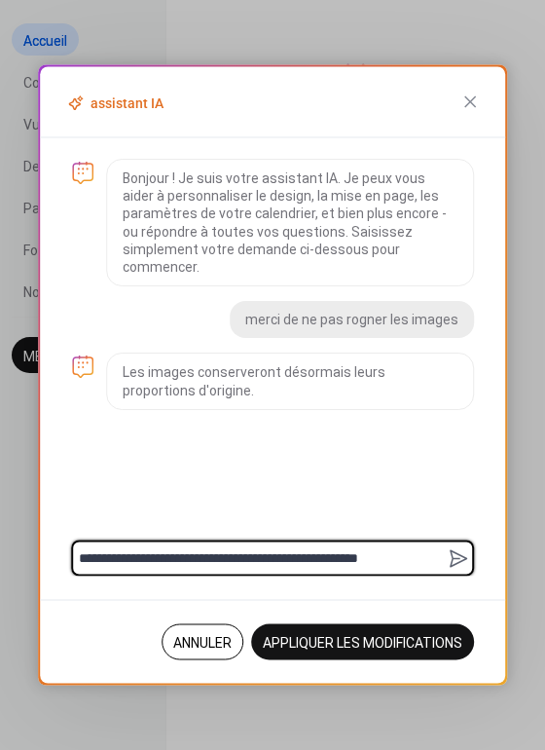
type textarea "**********"
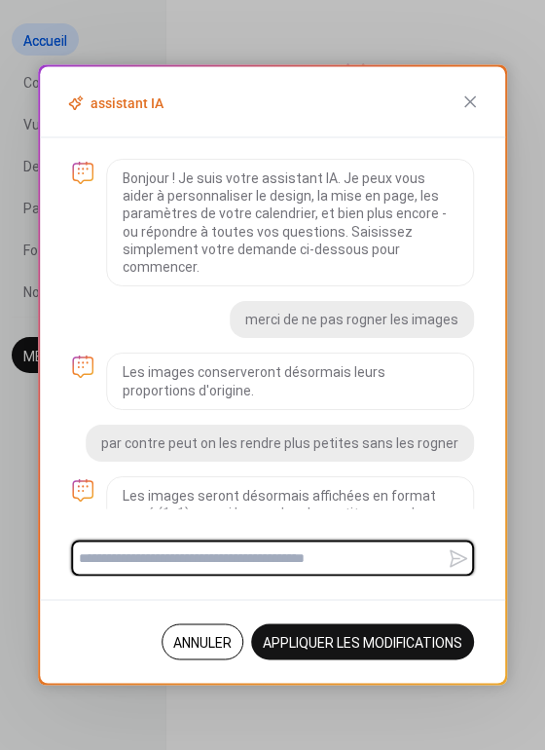
scroll to position [39, 0]
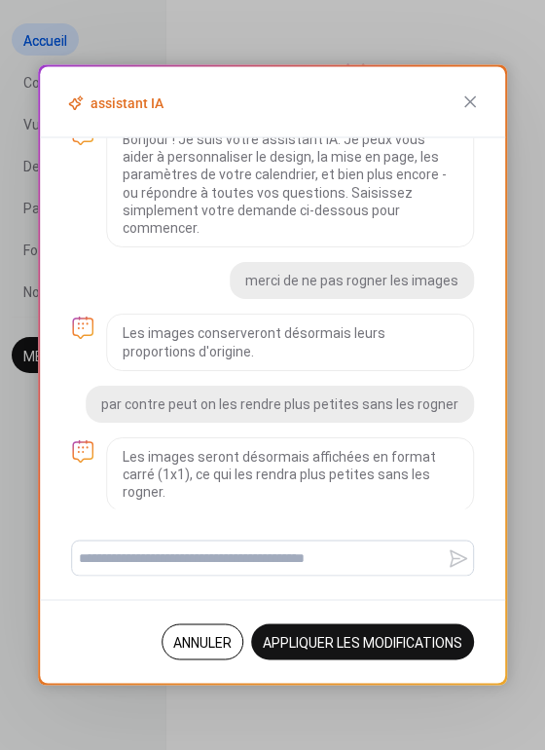
click at [192, 641] on span "Annuler" at bounding box center [202, 643] width 58 height 20
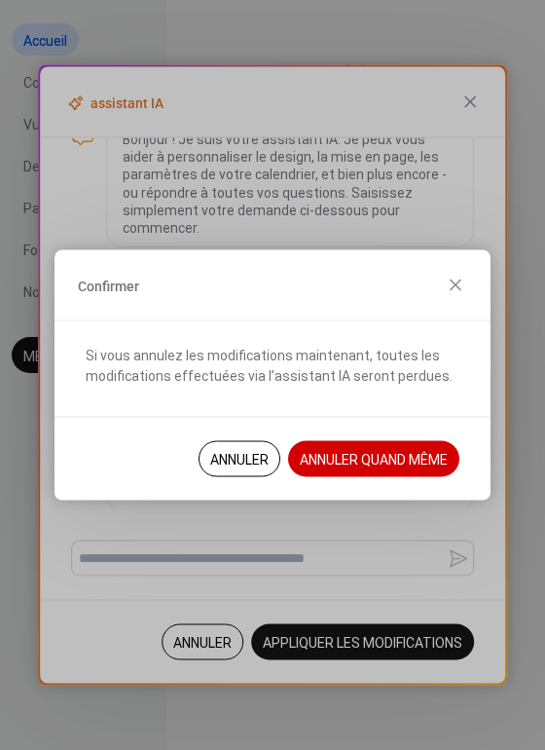
click at [300, 464] on span "Annuler Quand Même" at bounding box center [374, 460] width 148 height 20
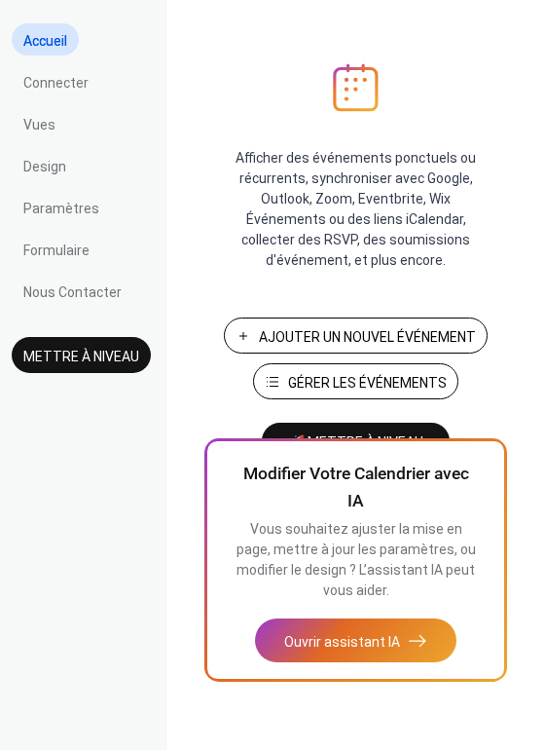
click at [56, 97] on ul "Accueil Connecter Vues Design Paramètres Formulaire Nous Contacter" at bounding box center [81, 164] width 139 height 283
click at [53, 130] on span "Vues" at bounding box center [39, 125] width 32 height 20
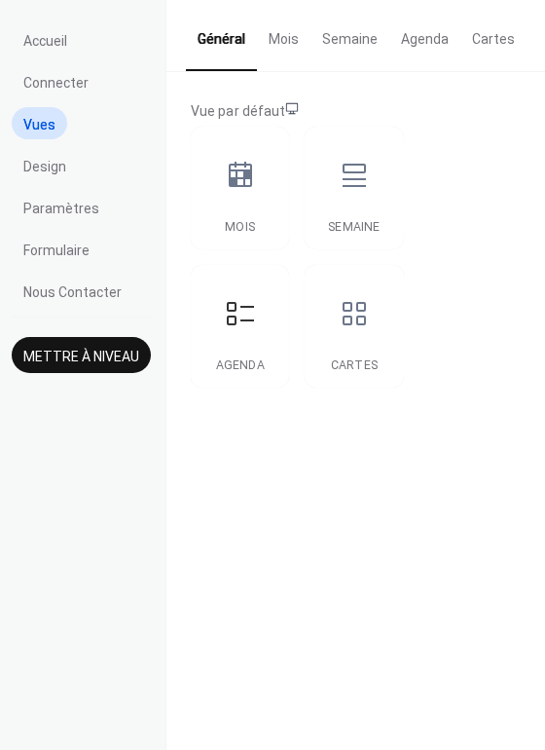
click at [479, 37] on button "Cartes" at bounding box center [494, 34] width 66 height 69
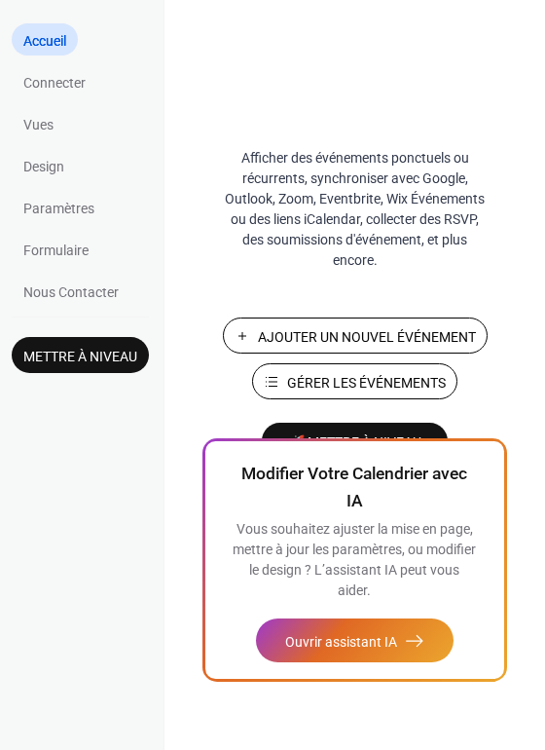
click at [48, 135] on link "Vues" at bounding box center [39, 123] width 54 height 32
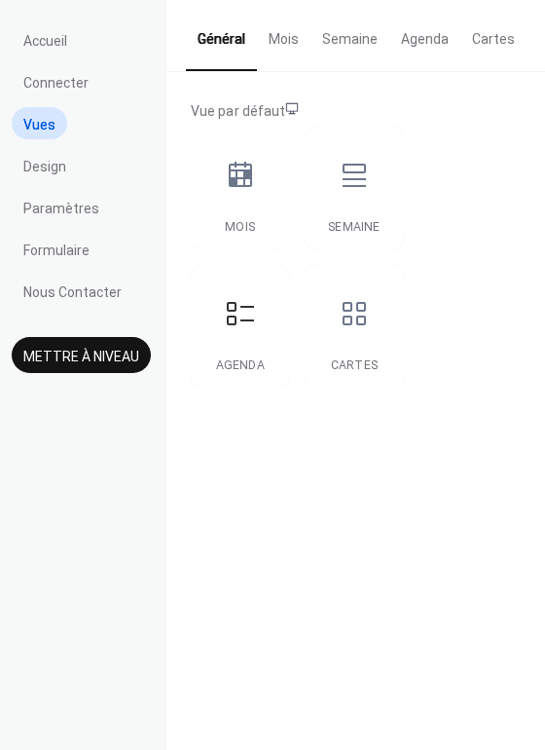
click at [243, 310] on icon at bounding box center [240, 313] width 31 height 31
click at [227, 324] on icon at bounding box center [240, 313] width 27 height 23
click at [253, 325] on icon at bounding box center [240, 313] width 31 height 31
click at [259, 324] on div at bounding box center [240, 313] width 58 height 58
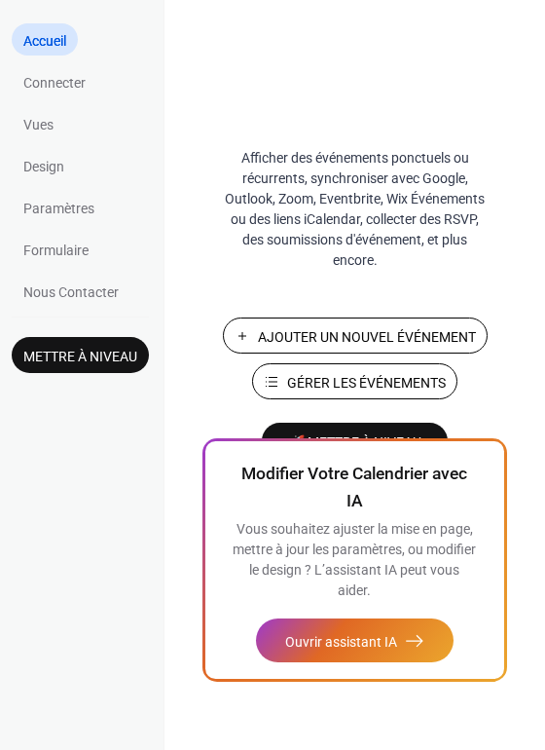
click at [83, 213] on span "Paramètres" at bounding box center [58, 209] width 71 height 20
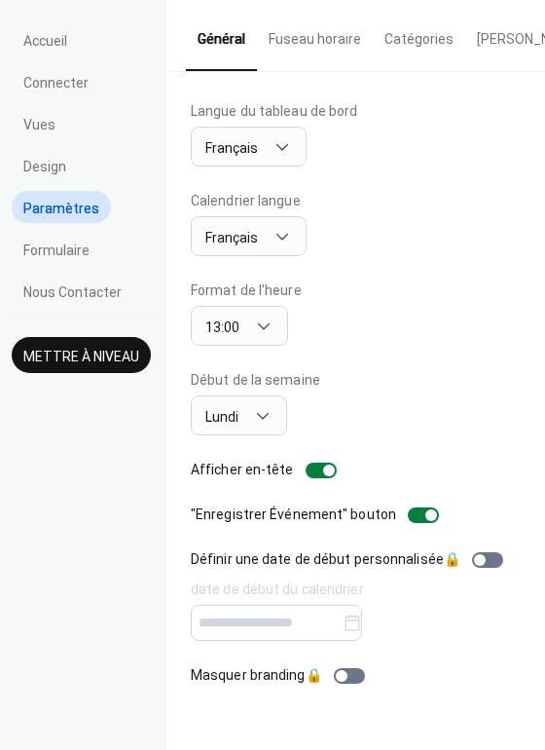
click at [46, 54] on link "Accueil" at bounding box center [45, 39] width 67 height 32
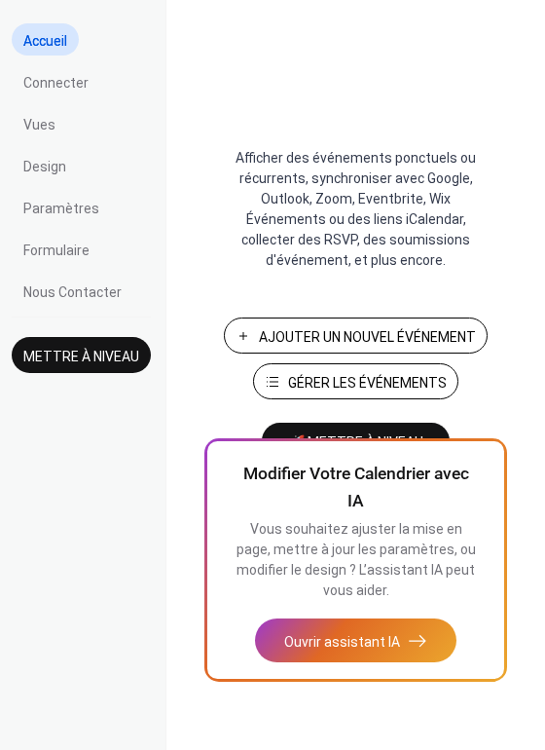
click at [58, 117] on link "Vues" at bounding box center [40, 123] width 56 height 32
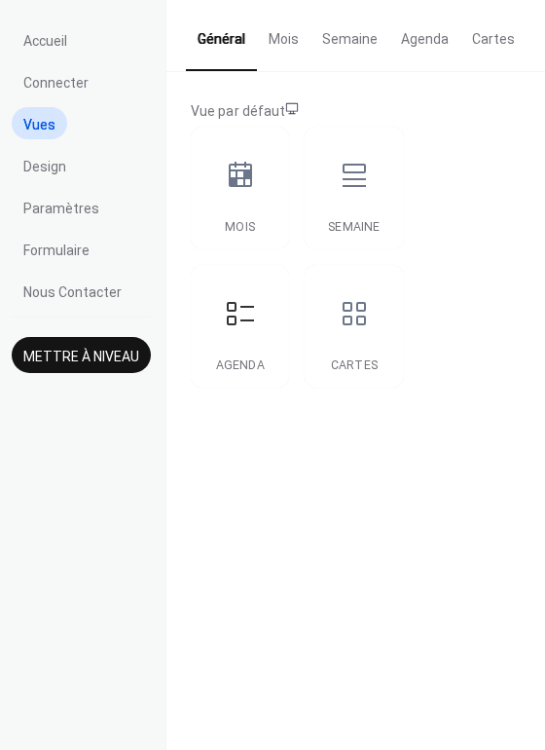
click at [248, 325] on icon at bounding box center [240, 313] width 31 height 31
click at [478, 39] on button "Cartes" at bounding box center [494, 34] width 66 height 69
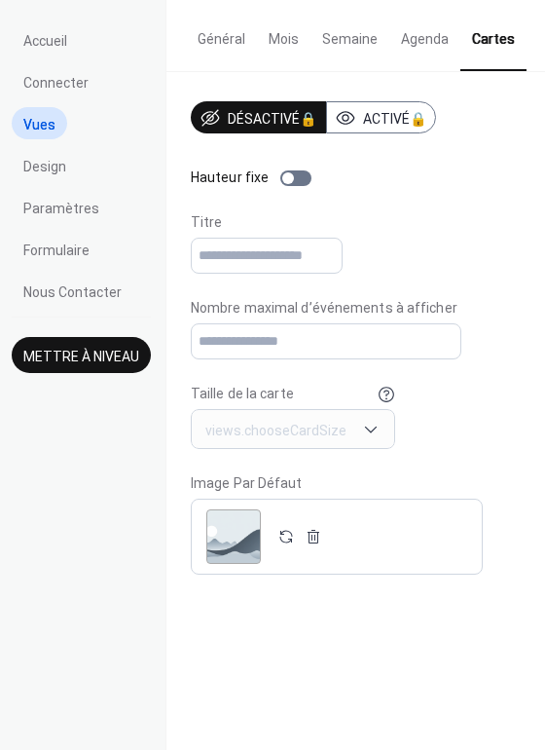
click at [240, 545] on div ";" at bounding box center [233, 536] width 55 height 55
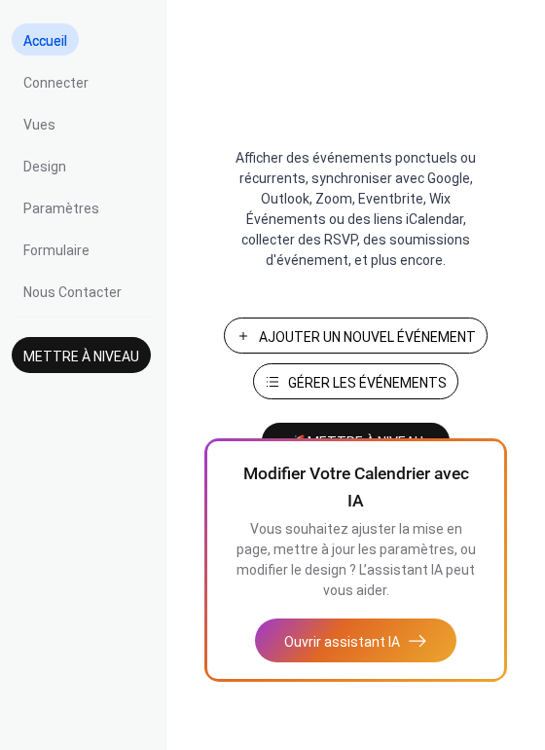
click at [84, 90] on span "Connecter" at bounding box center [55, 83] width 65 height 20
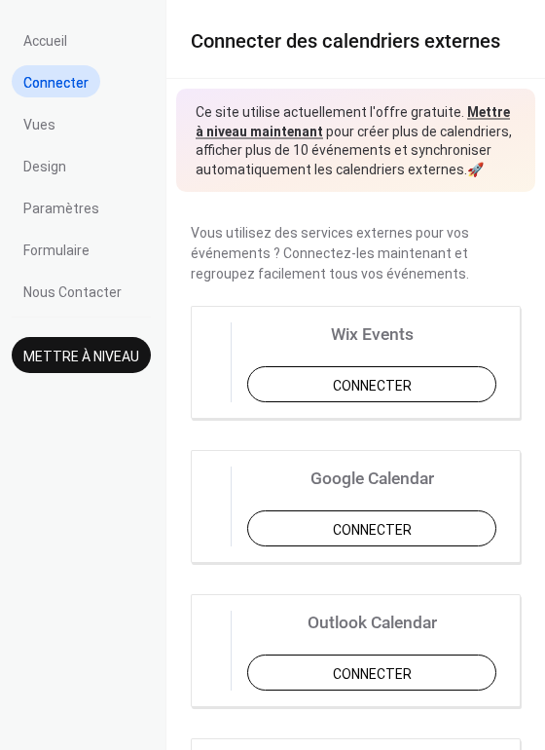
click at [56, 136] on link "Vues" at bounding box center [40, 123] width 56 height 32
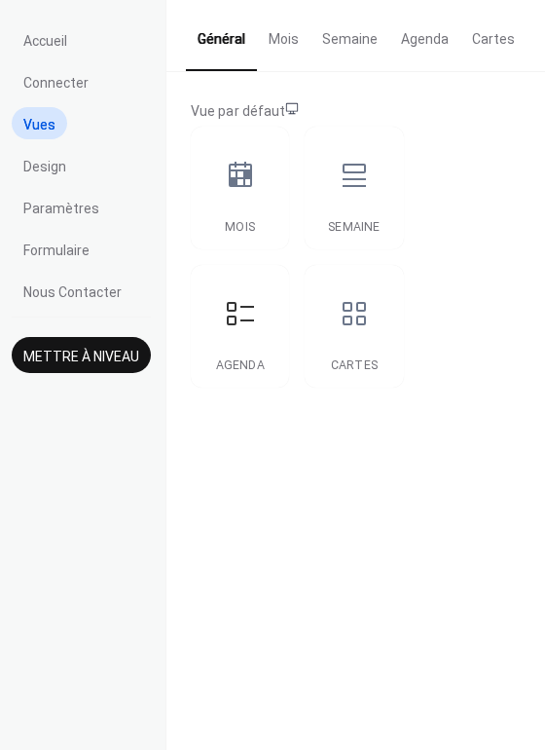
click at [480, 52] on button "Cartes" at bounding box center [494, 34] width 66 height 69
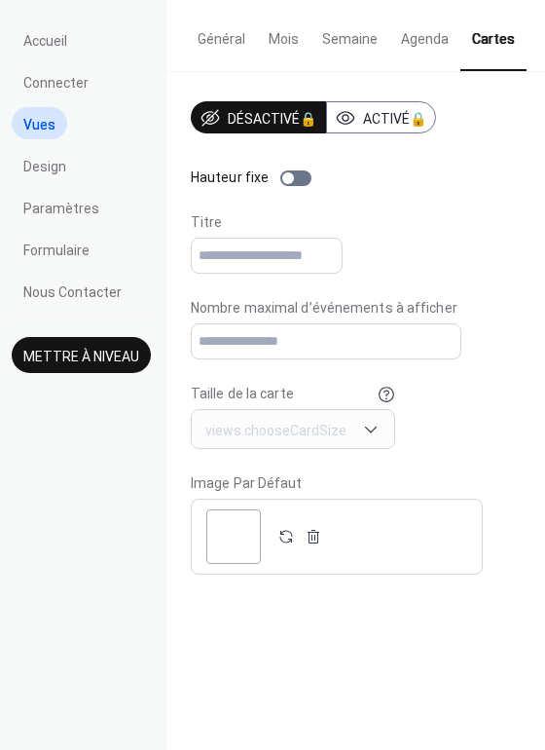
click at [370, 117] on div "Désactivé 🔒 Activé 🔒" at bounding box center [313, 117] width 245 height 32
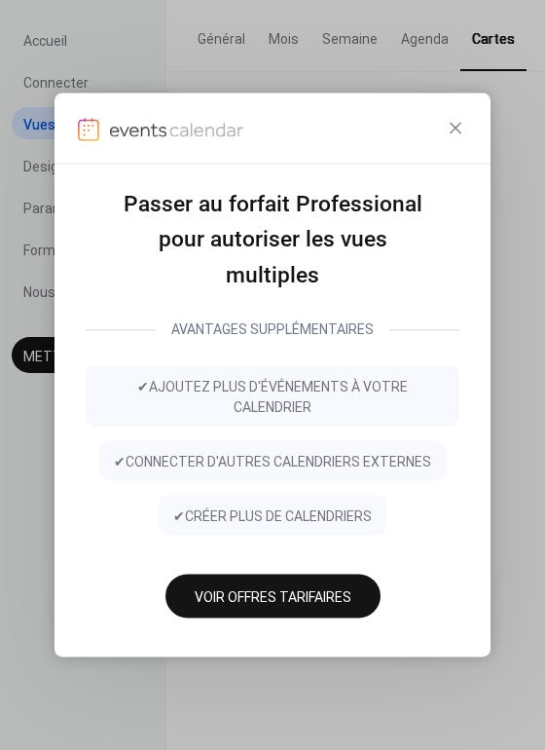
click at [456, 133] on icon at bounding box center [456, 128] width 12 height 12
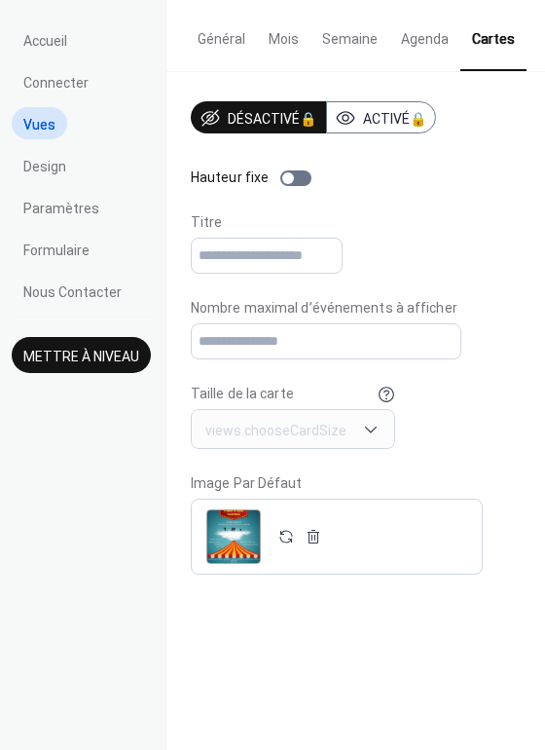
click at [430, 32] on button "Agenda" at bounding box center [424, 34] width 71 height 69
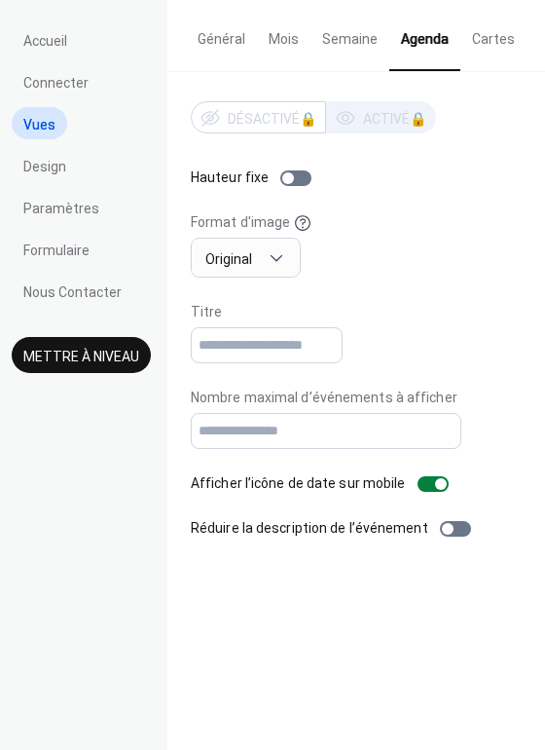
click at [48, 39] on span "Accueil" at bounding box center [45, 41] width 44 height 20
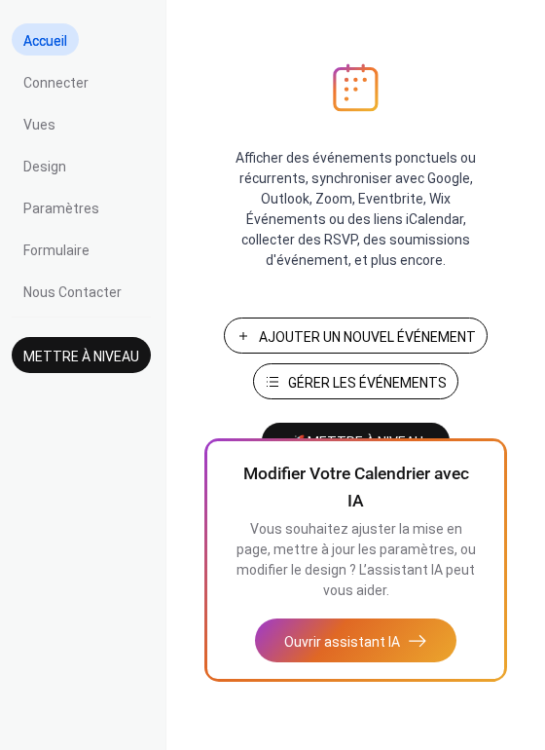
click at [523, 464] on div "Afficher des événements ponctuels ou récurrents, synchroniser avec Google, Outl…" at bounding box center [356, 406] width 379 height 686
click at [340, 386] on span "Gérer les Événements" at bounding box center [367, 383] width 159 height 20
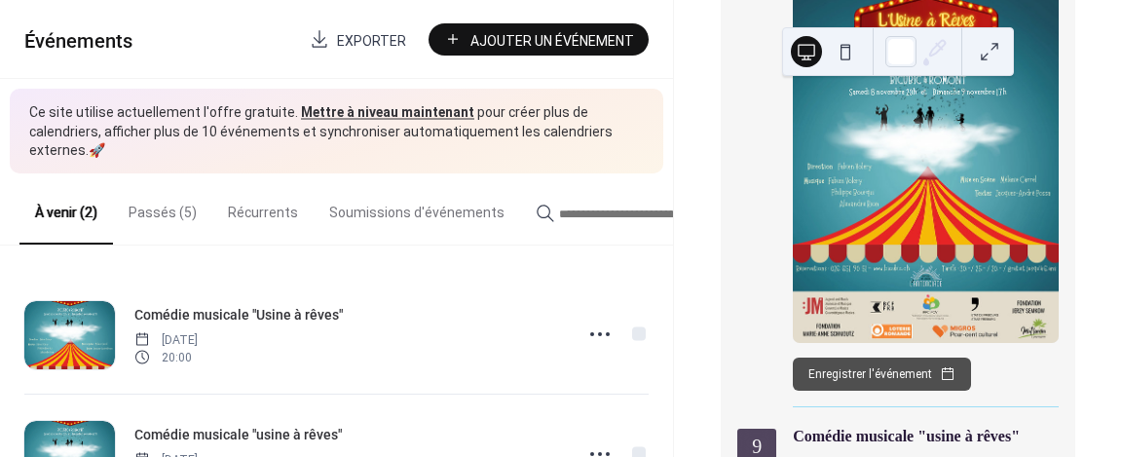
scroll to position [335, 0]
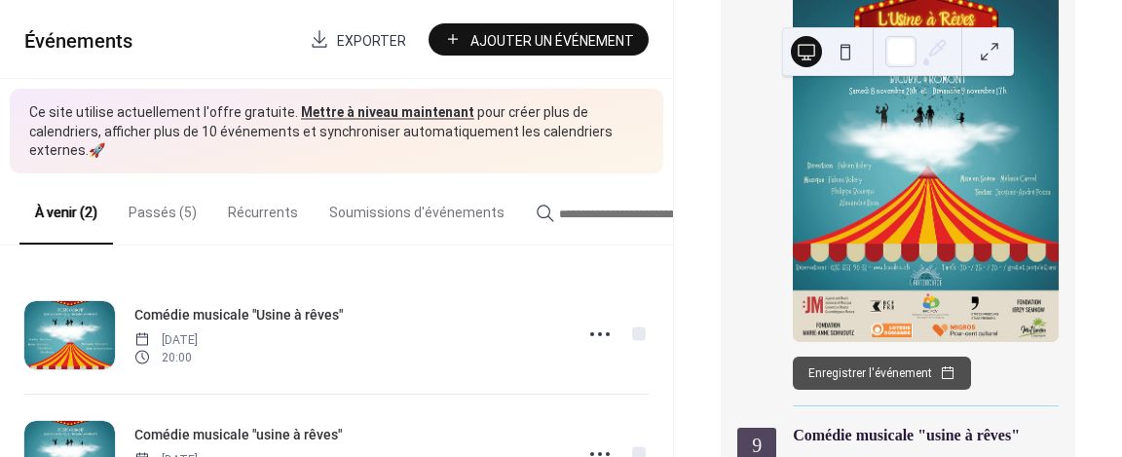
click at [590, 332] on circle at bounding box center [592, 334] width 4 height 4
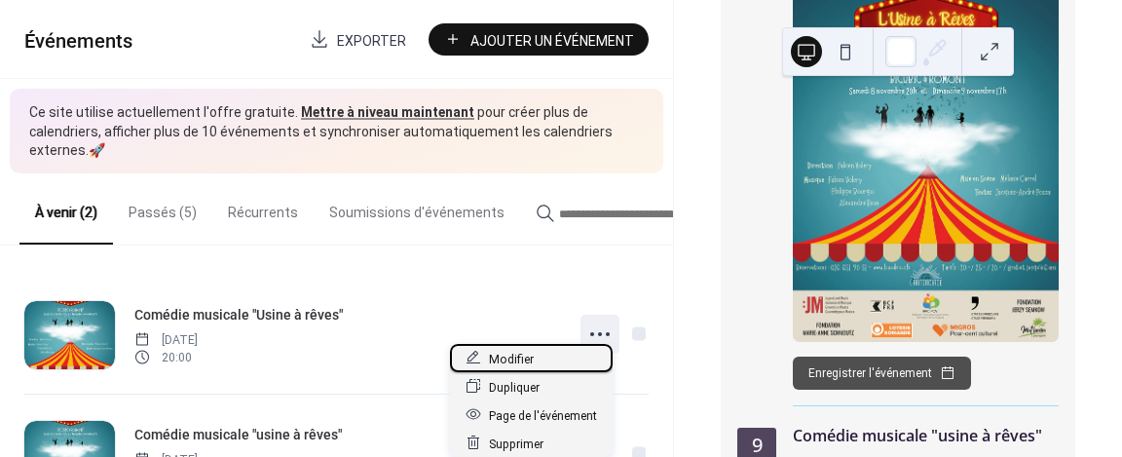
click at [493, 357] on span "Modifier" at bounding box center [511, 359] width 45 height 20
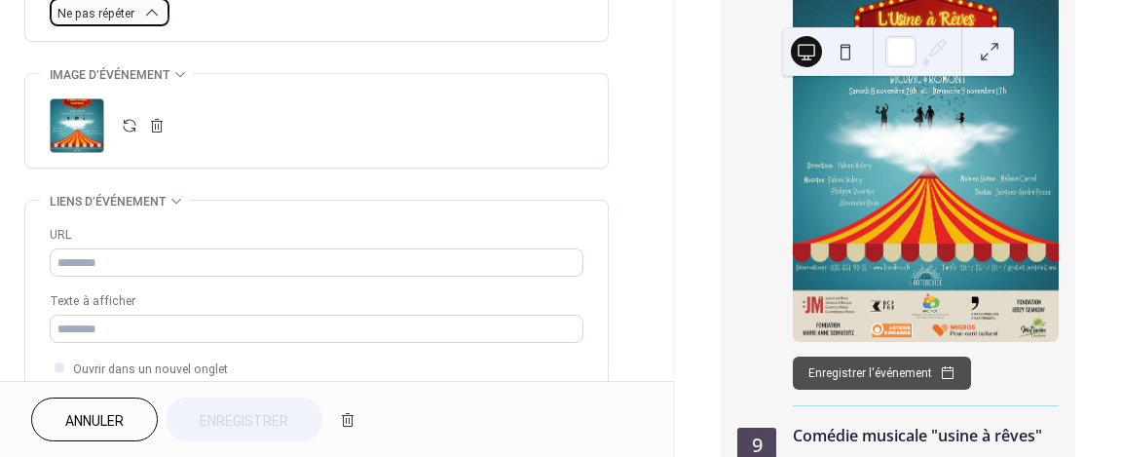
scroll to position [890, 0]
click at [156, 123] on button "button" at bounding box center [156, 125] width 27 height 27
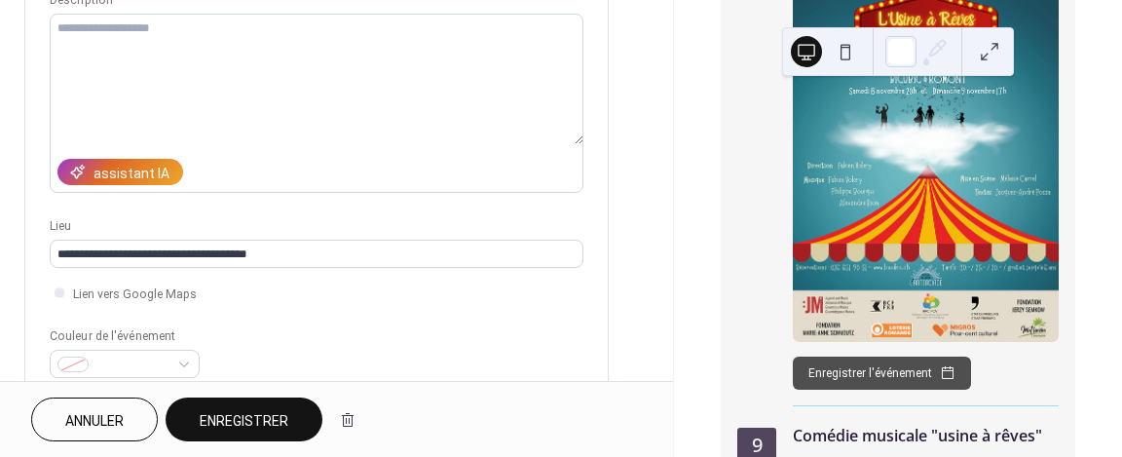
scroll to position [205, 0]
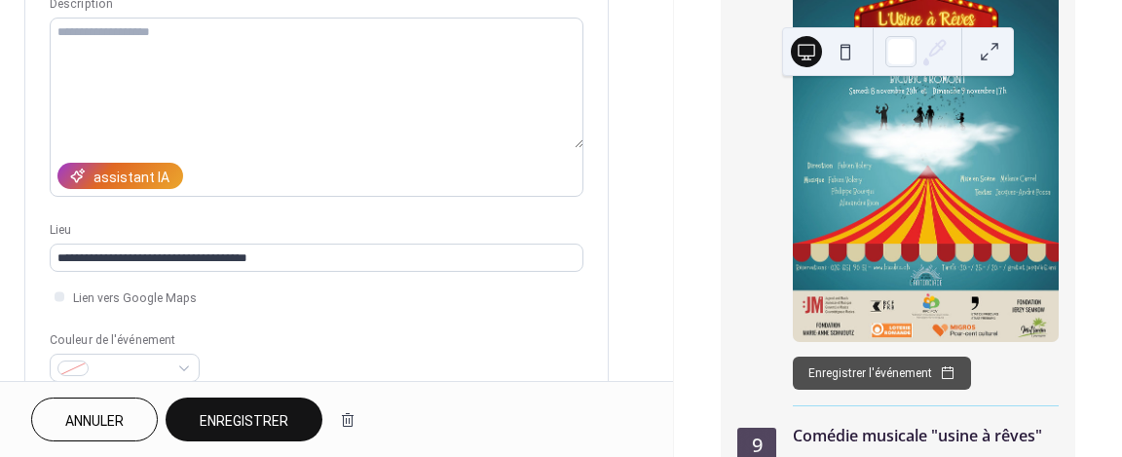
click at [262, 423] on span "Enregistrer" at bounding box center [244, 421] width 89 height 20
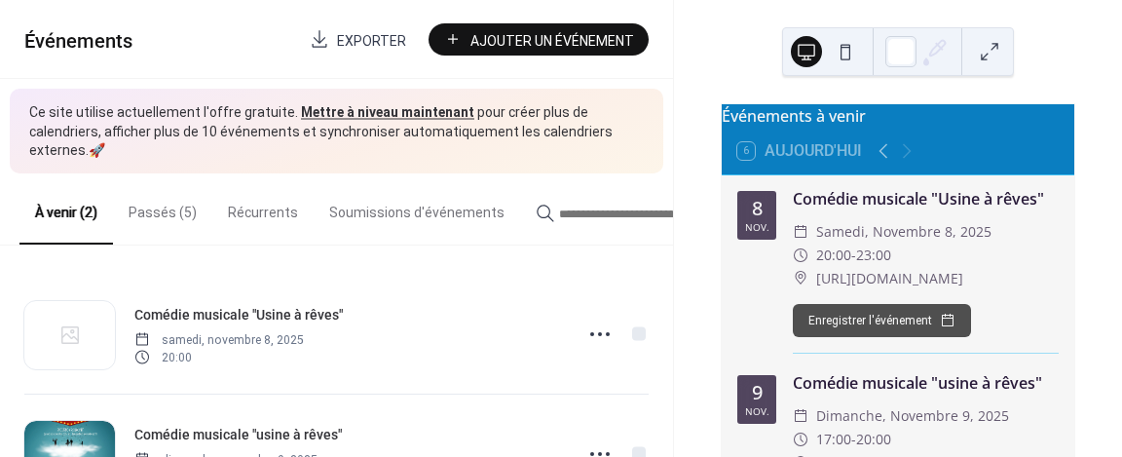
scroll to position [70, 0]
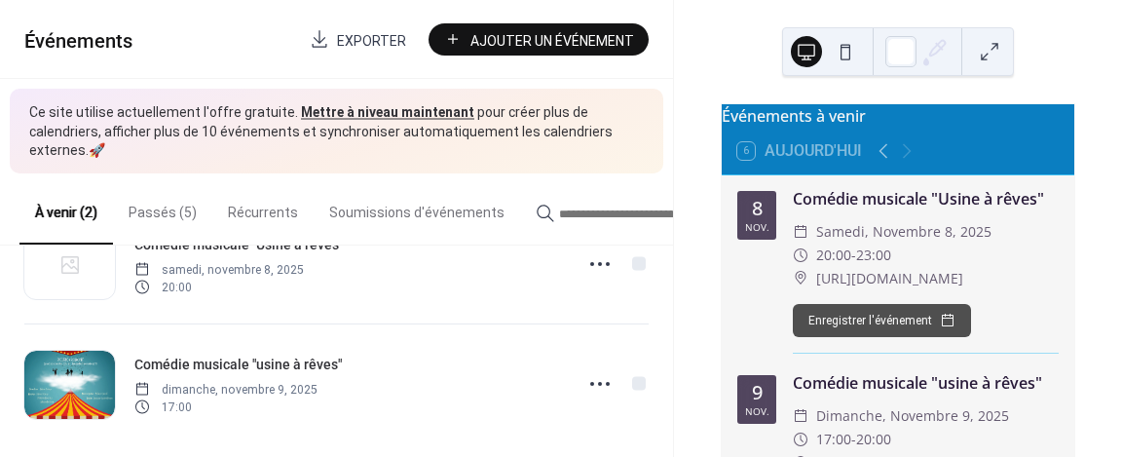
click at [598, 382] on circle at bounding box center [600, 384] width 4 height 4
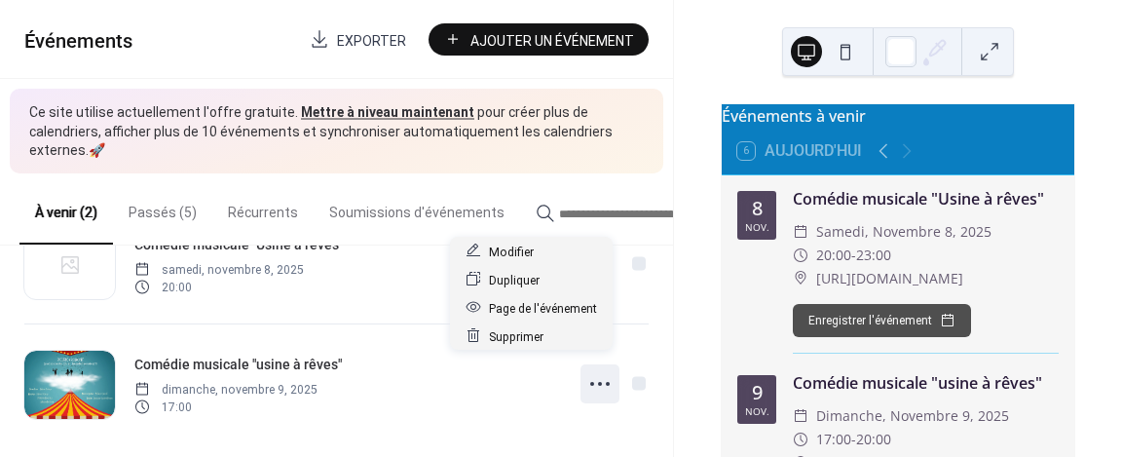
click at [525, 248] on span "Modifier" at bounding box center [511, 251] width 45 height 20
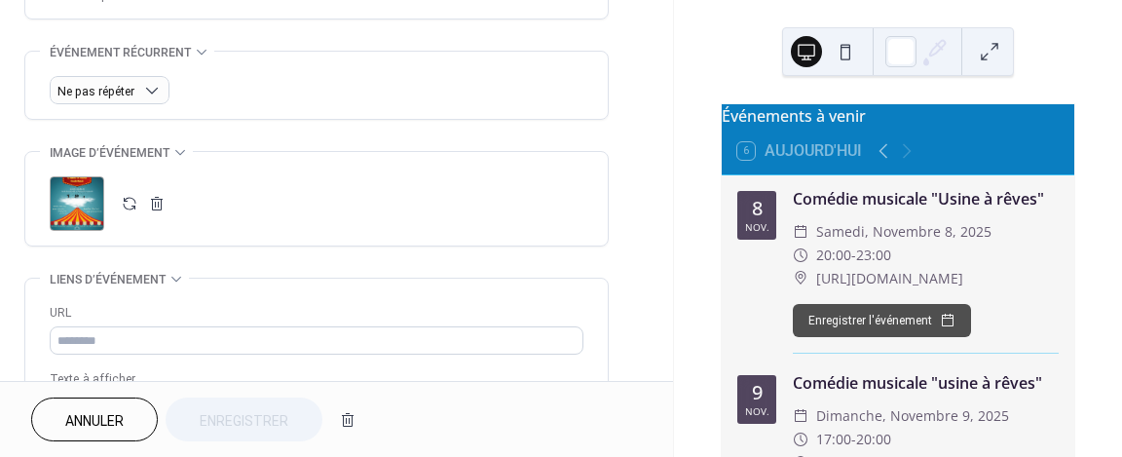
scroll to position [819, 0]
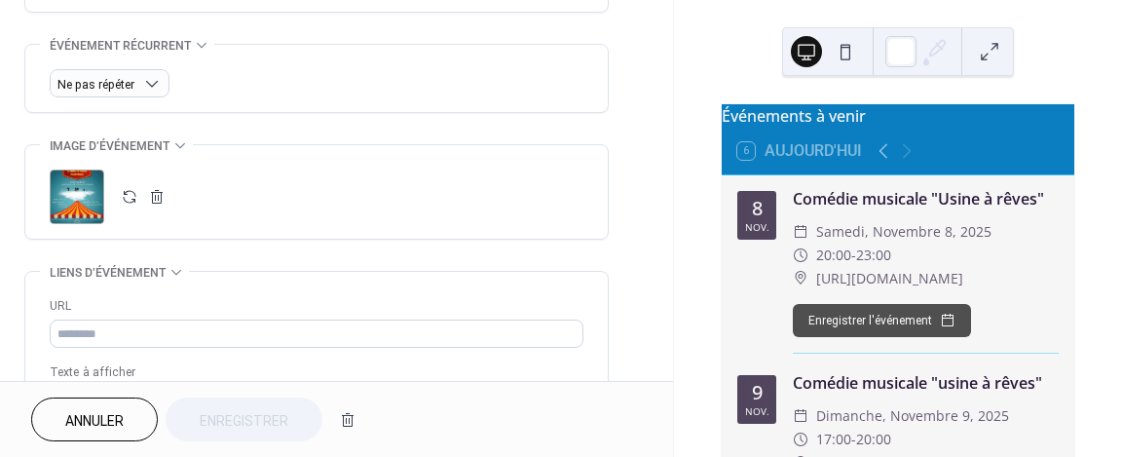
click at [154, 189] on button "button" at bounding box center [156, 196] width 27 height 27
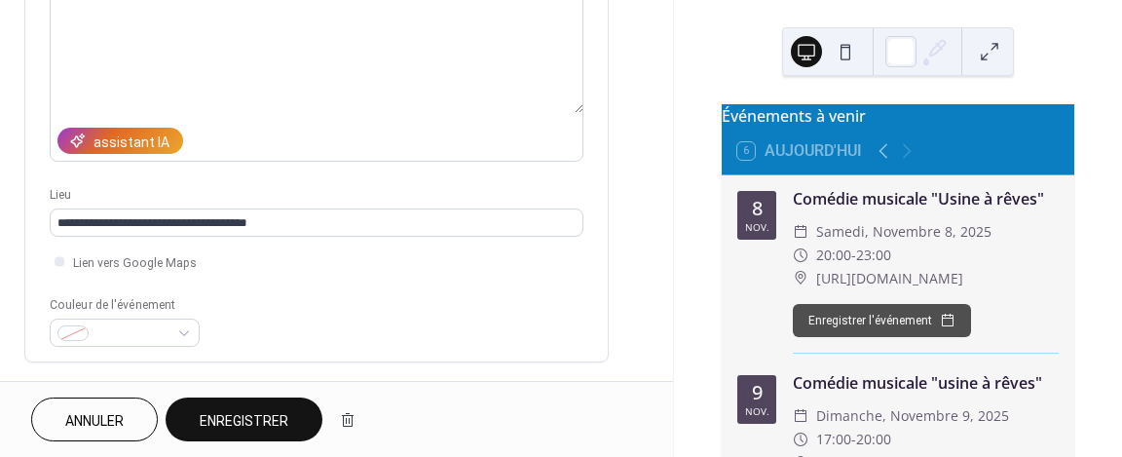
scroll to position [0, 0]
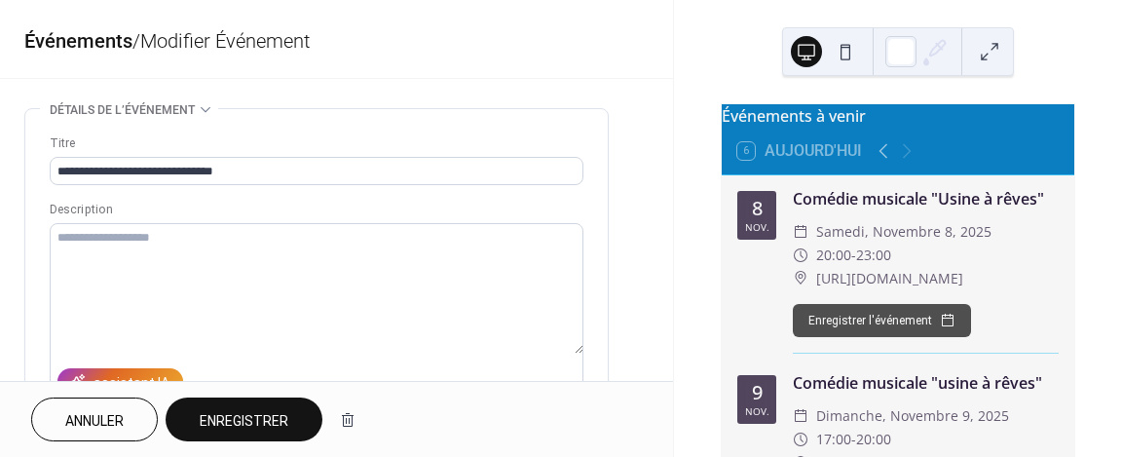
click at [249, 418] on span "Enregistrer" at bounding box center [244, 421] width 89 height 20
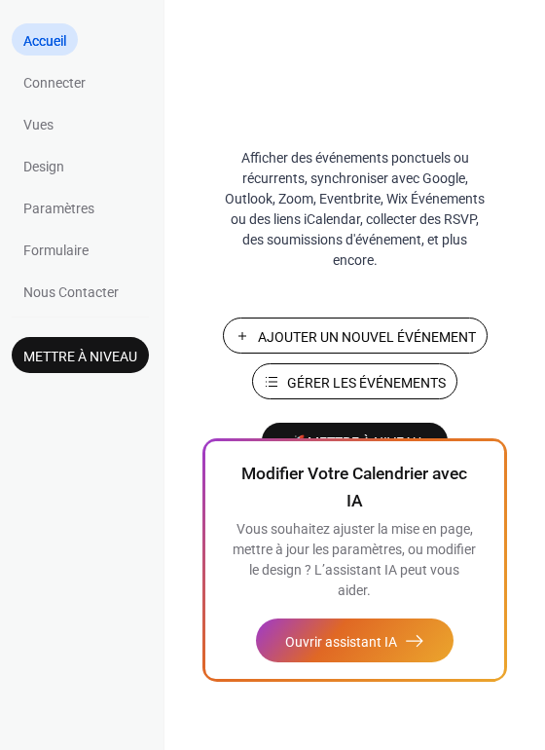
click at [415, 386] on span "Gérer les Événements" at bounding box center [366, 383] width 159 height 20
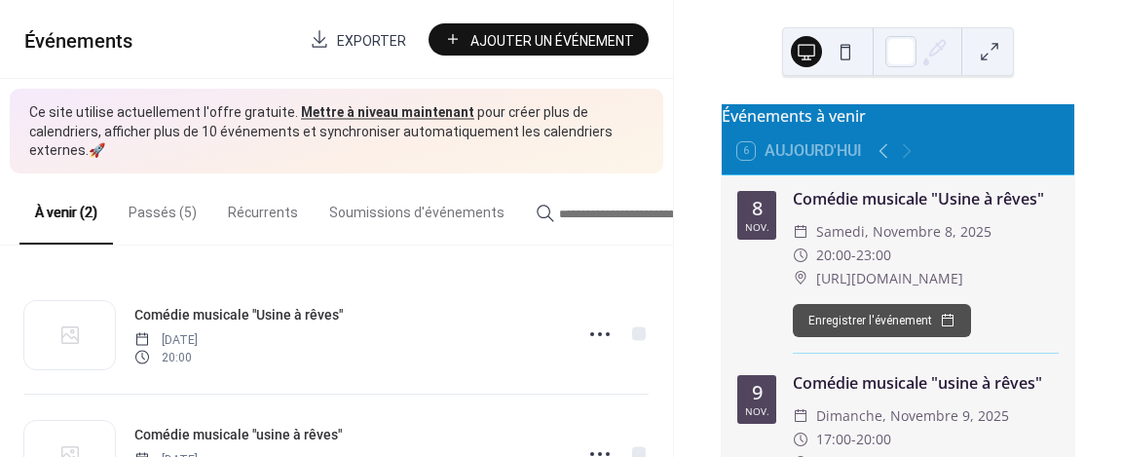
click at [588, 318] on icon at bounding box center [599, 333] width 31 height 31
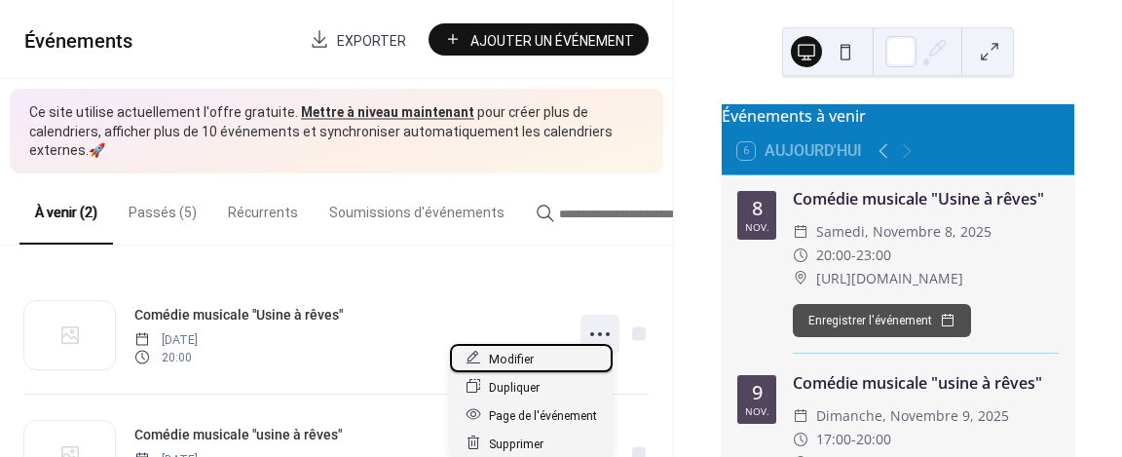
click at [522, 354] on span "Modifier" at bounding box center [511, 359] width 45 height 20
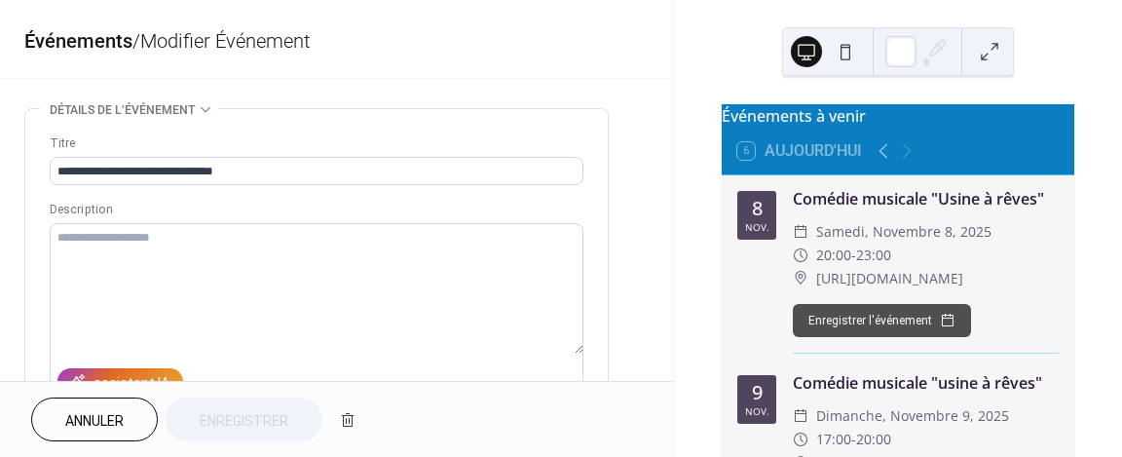
click at [522, 354] on label at bounding box center [317, 312] width 534 height 179
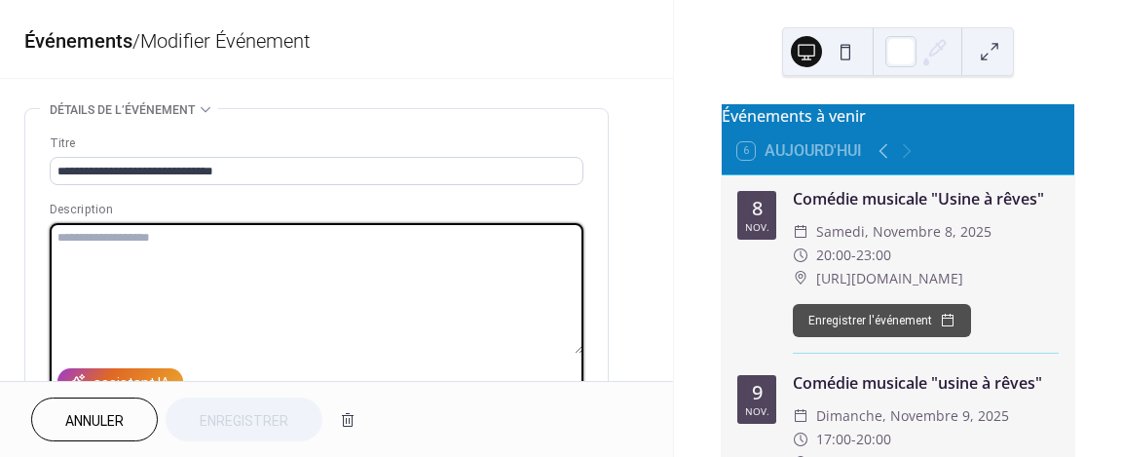
click at [522, 353] on textarea at bounding box center [317, 288] width 534 height 130
paste textarea "**********"
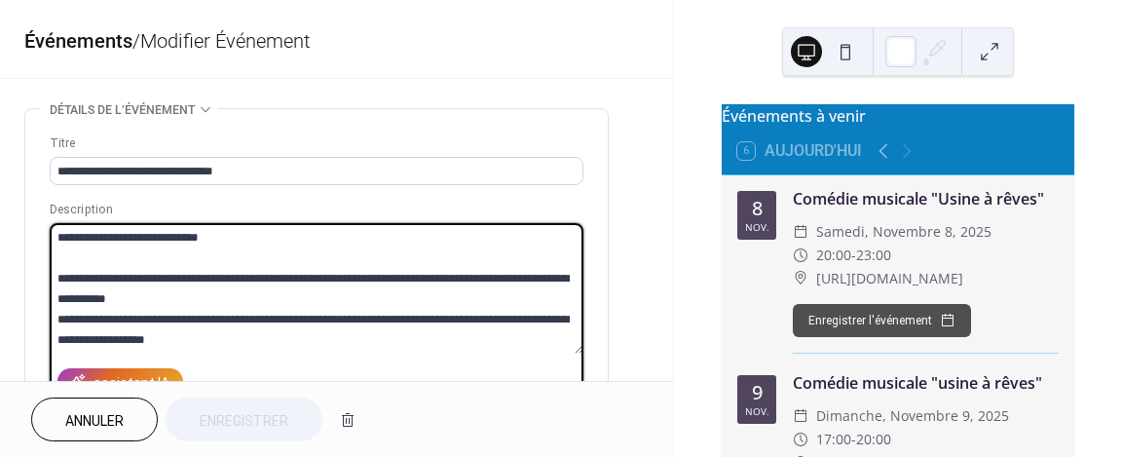
scroll to position [115, 0]
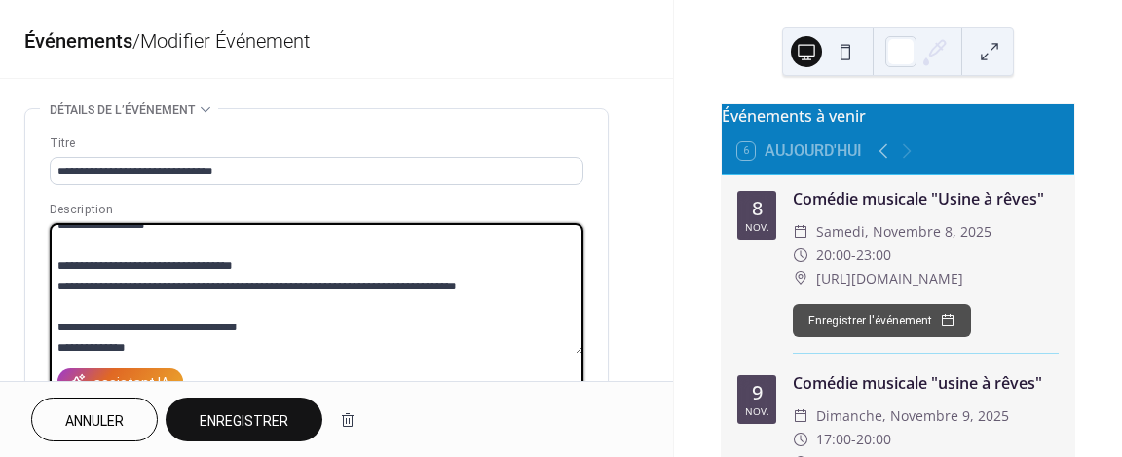
click at [56, 343] on textarea "**********" at bounding box center [317, 288] width 535 height 130
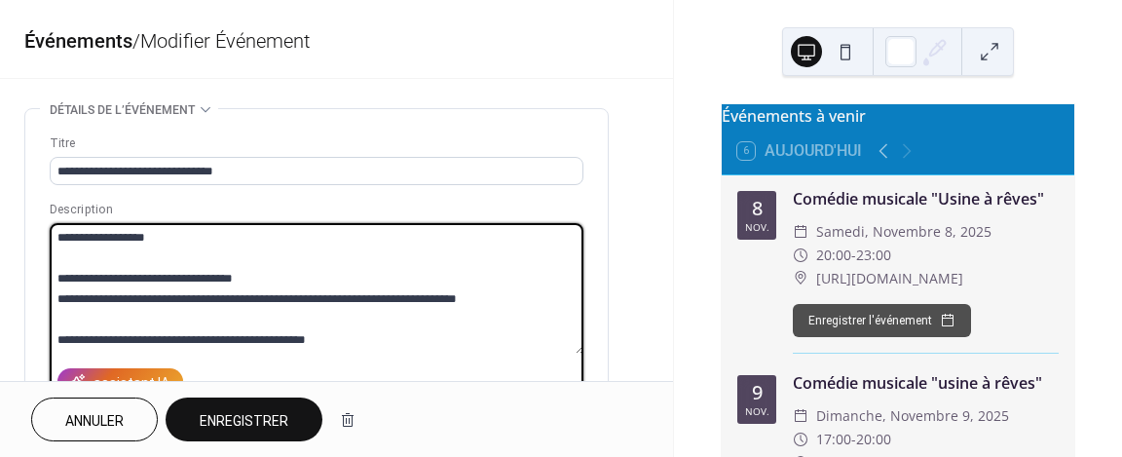
scroll to position [102, 0]
type textarea "**********"
click at [241, 421] on span "Enregistrer" at bounding box center [244, 421] width 89 height 20
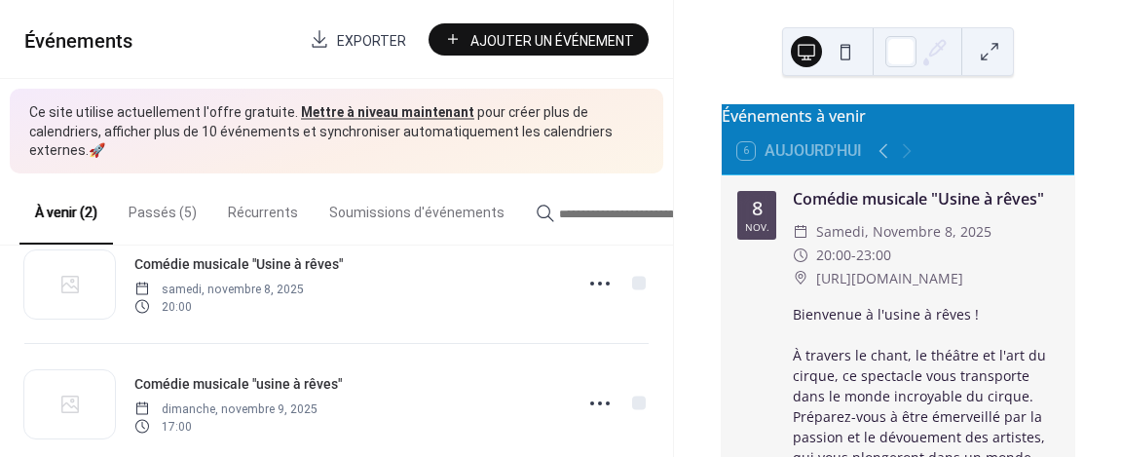
scroll to position [70, 0]
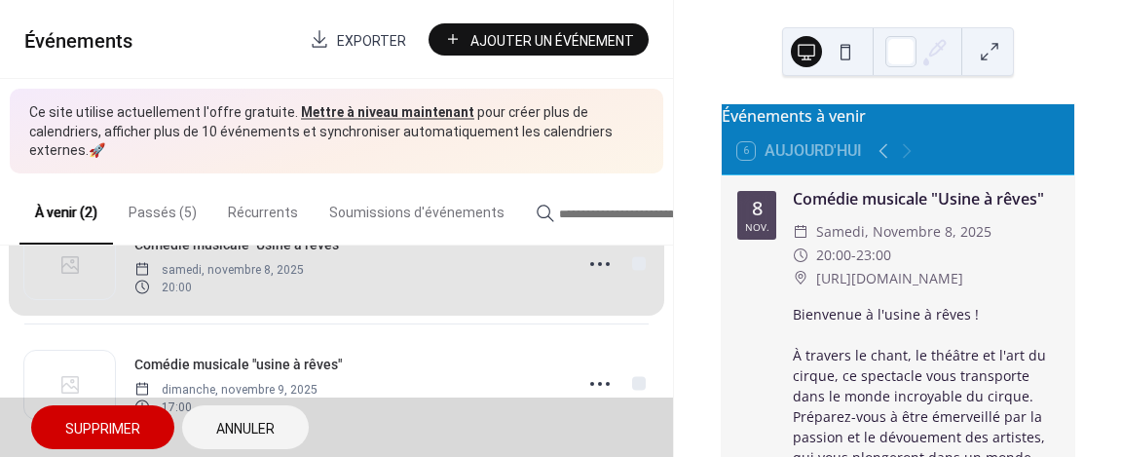
click at [255, 428] on span "Annuler" at bounding box center [245, 429] width 58 height 20
click at [593, 371] on div "Comédie musicale "usine à rêves" [DATE] 17:00" at bounding box center [336, 383] width 624 height 120
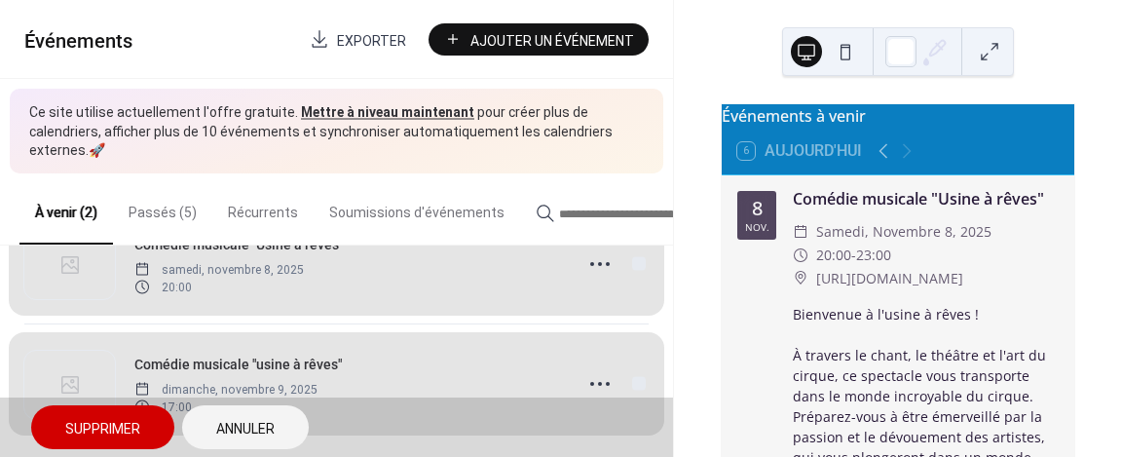
click at [290, 430] on button "Annuler" at bounding box center [245, 427] width 127 height 44
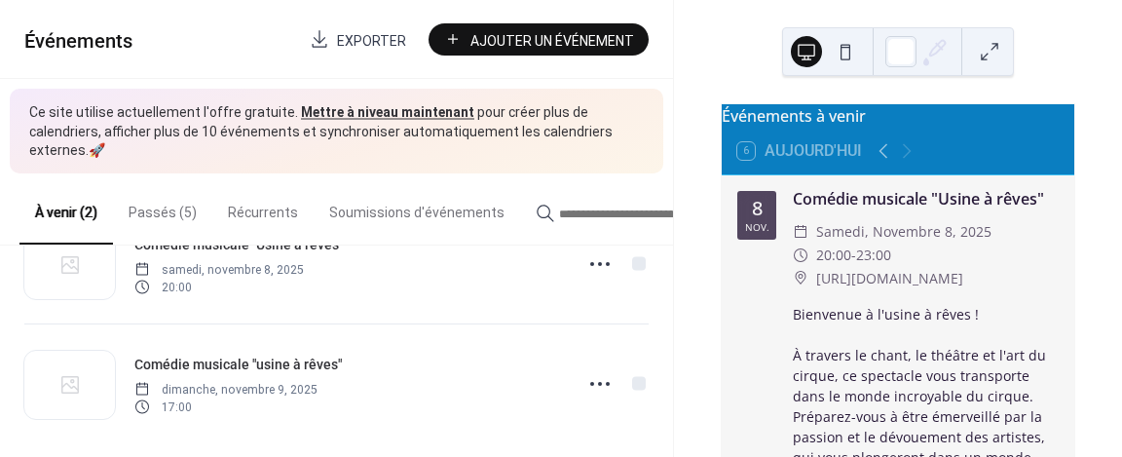
click at [598, 382] on circle at bounding box center [600, 384] width 4 height 4
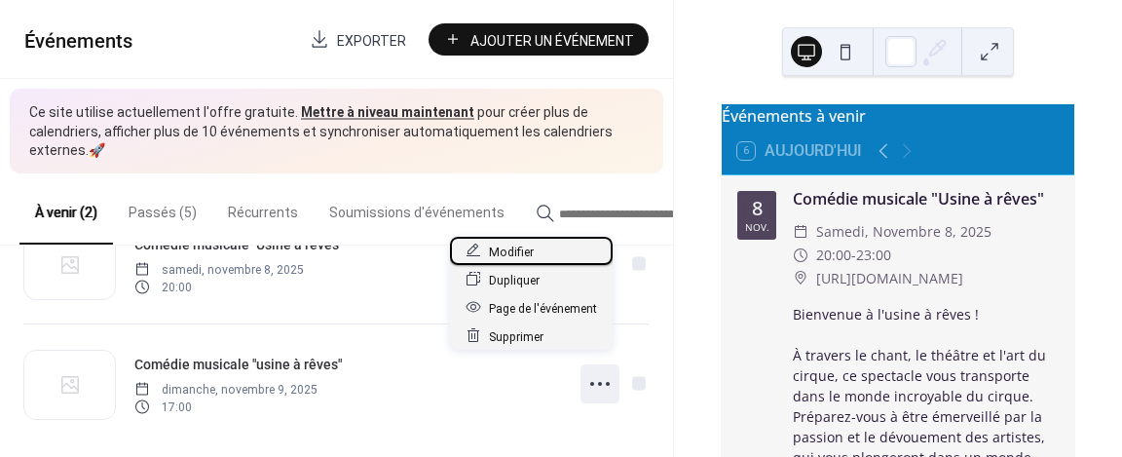
click at [514, 251] on span "Modifier" at bounding box center [511, 251] width 45 height 20
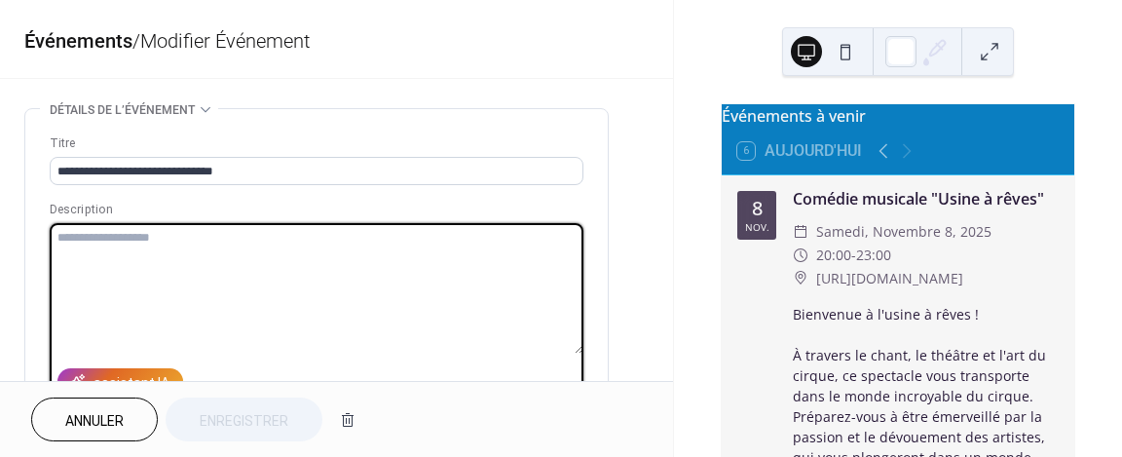
click at [122, 269] on textarea at bounding box center [317, 288] width 534 height 130
paste textarea "**********"
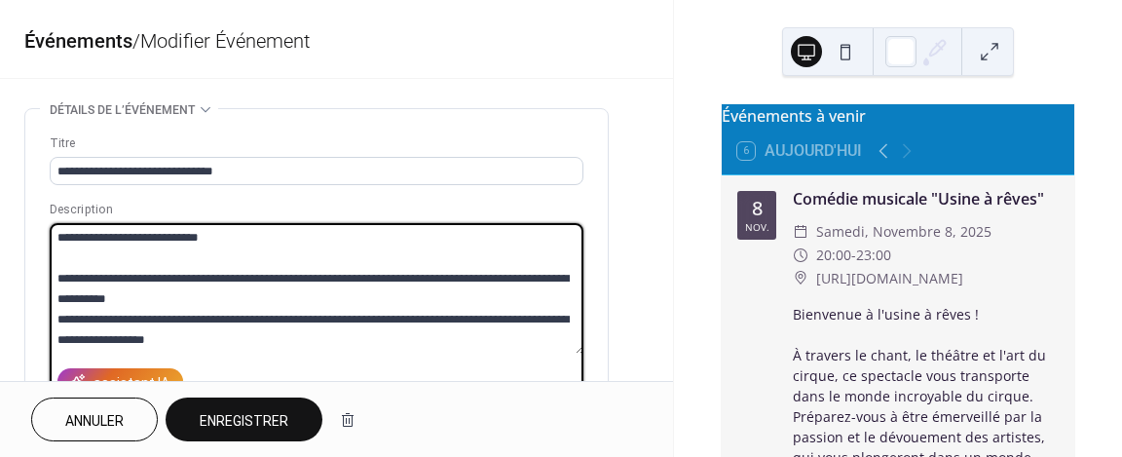
scroll to position [115, 0]
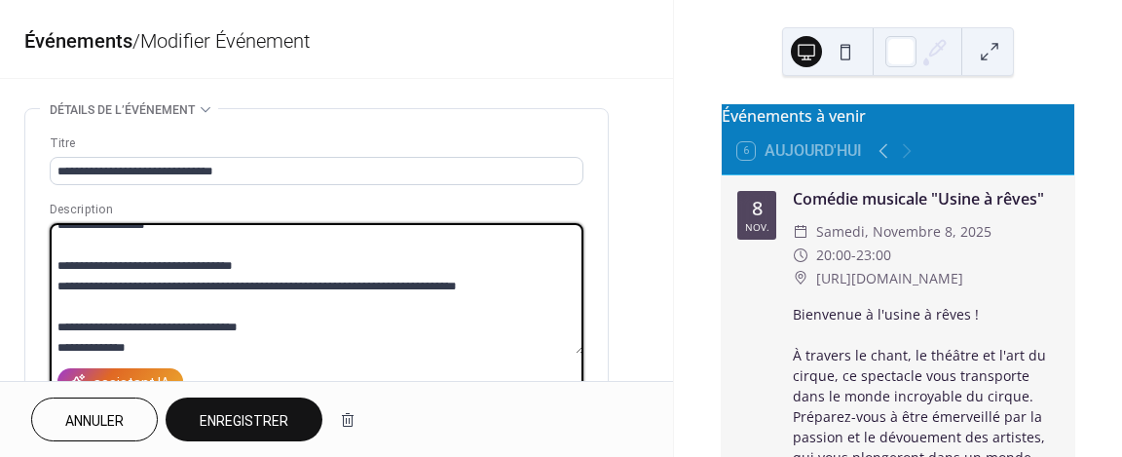
click at [57, 344] on textarea "**********" at bounding box center [317, 288] width 535 height 130
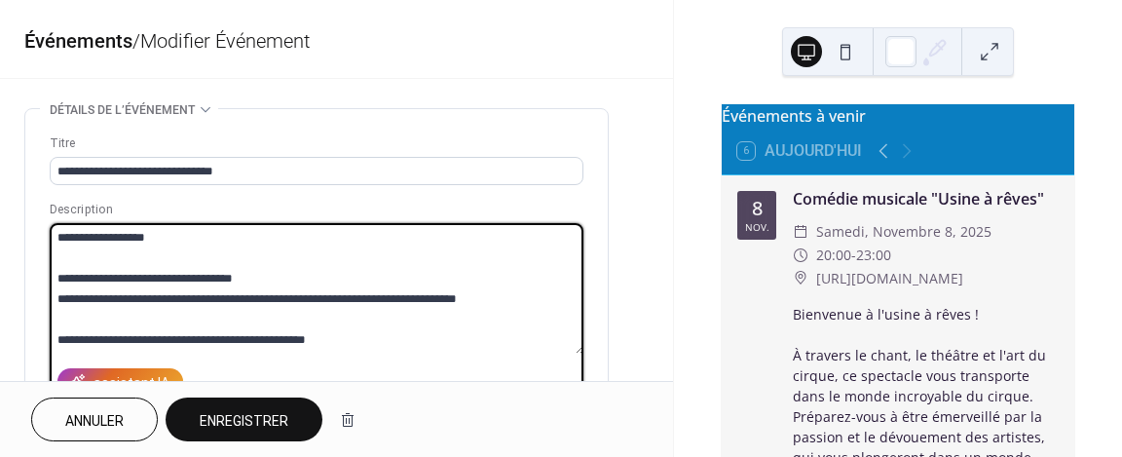
scroll to position [102, 0]
type textarea "**********"
click at [288, 423] on span "Enregistrer" at bounding box center [244, 421] width 89 height 20
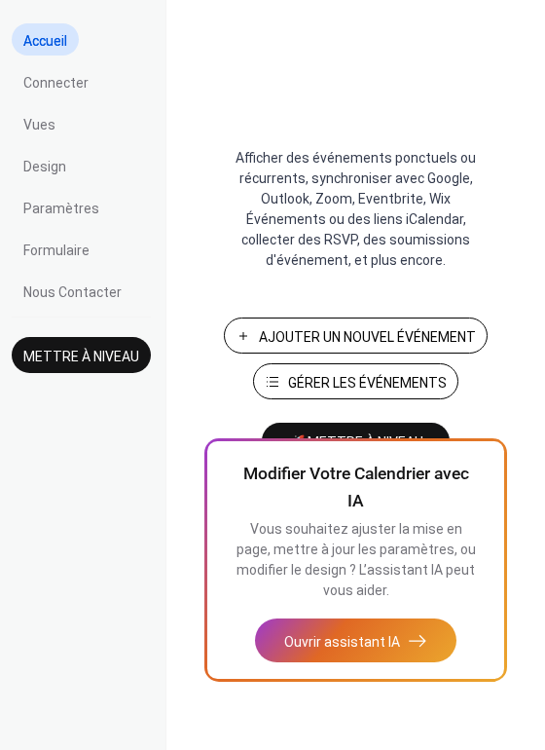
click at [386, 383] on span "Gérer les Événements" at bounding box center [367, 383] width 159 height 20
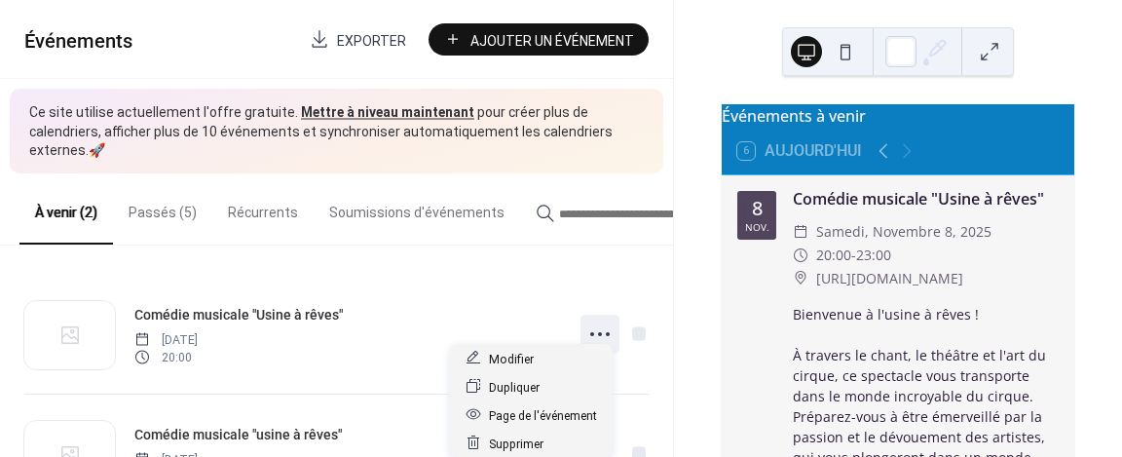
click at [594, 318] on icon at bounding box center [599, 333] width 31 height 31
click at [523, 354] on span "Modifier" at bounding box center [511, 359] width 45 height 20
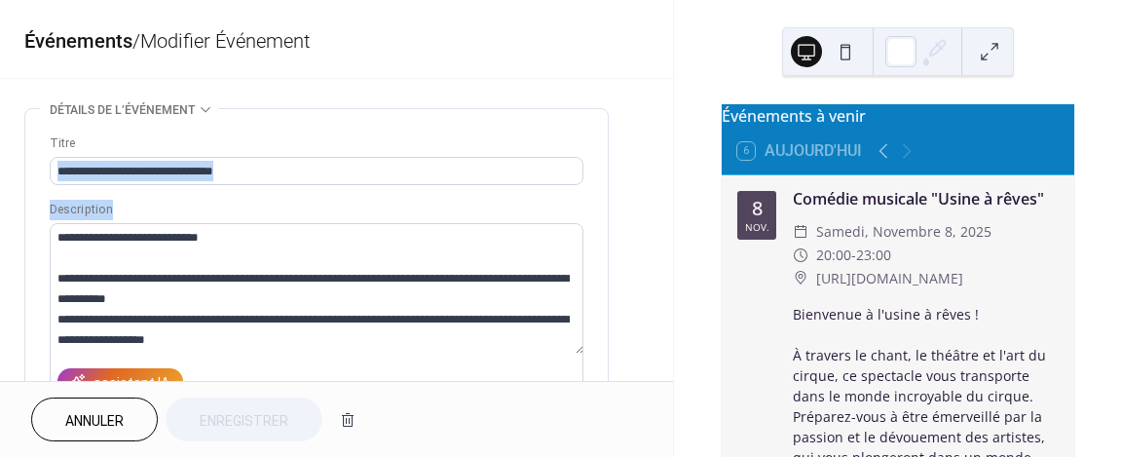
drag, startPoint x: 251, startPoint y: 354, endPoint x: 62, endPoint y: 186, distance: 253.1
click at [62, 186] on div "**********" at bounding box center [317, 360] width 534 height 454
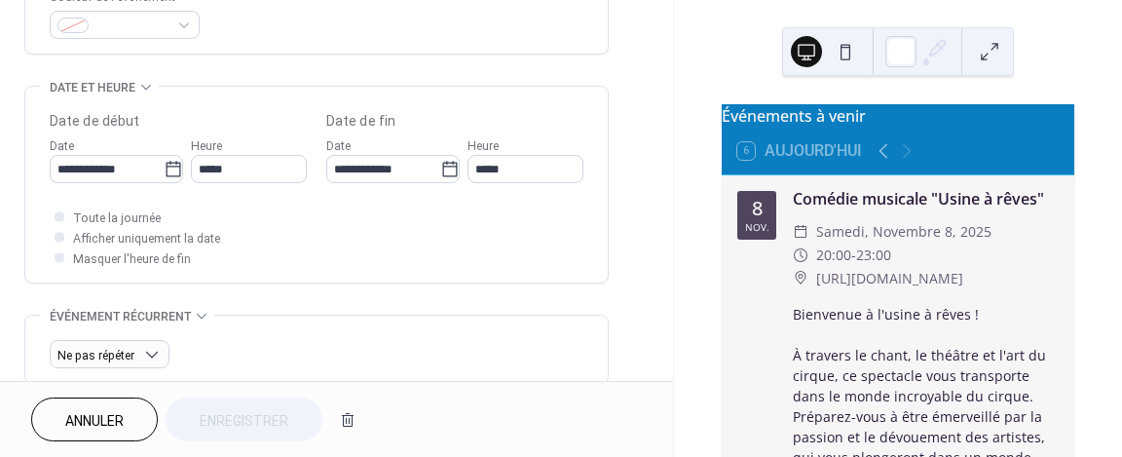
scroll to position [1128, 0]
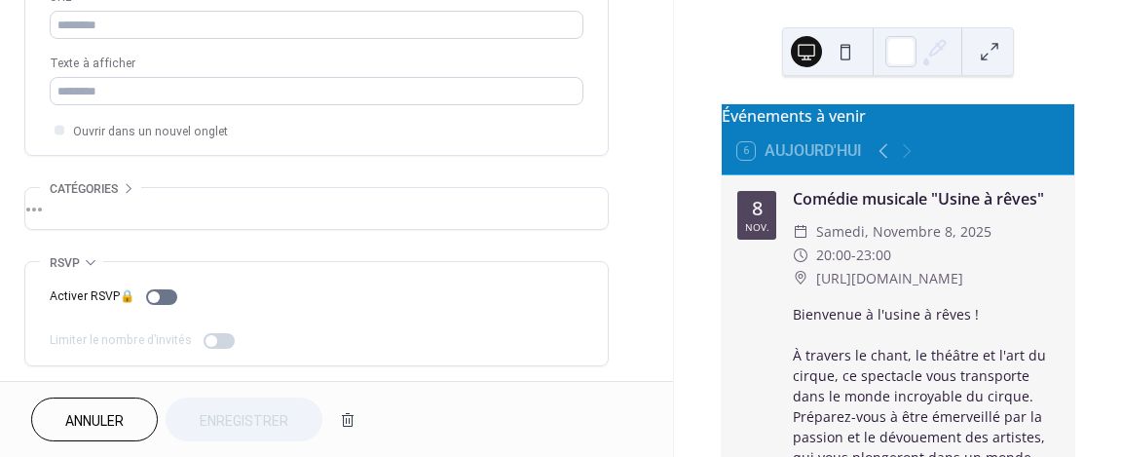
drag, startPoint x: 56, startPoint y: 243, endPoint x: 430, endPoint y: 174, distance: 380.3
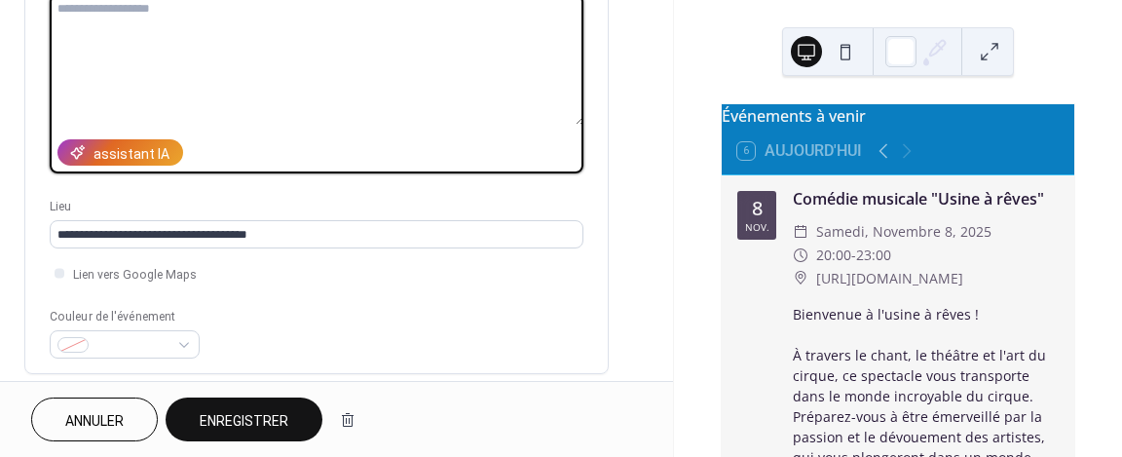
click at [250, 428] on span "Enregistrer" at bounding box center [244, 421] width 89 height 20
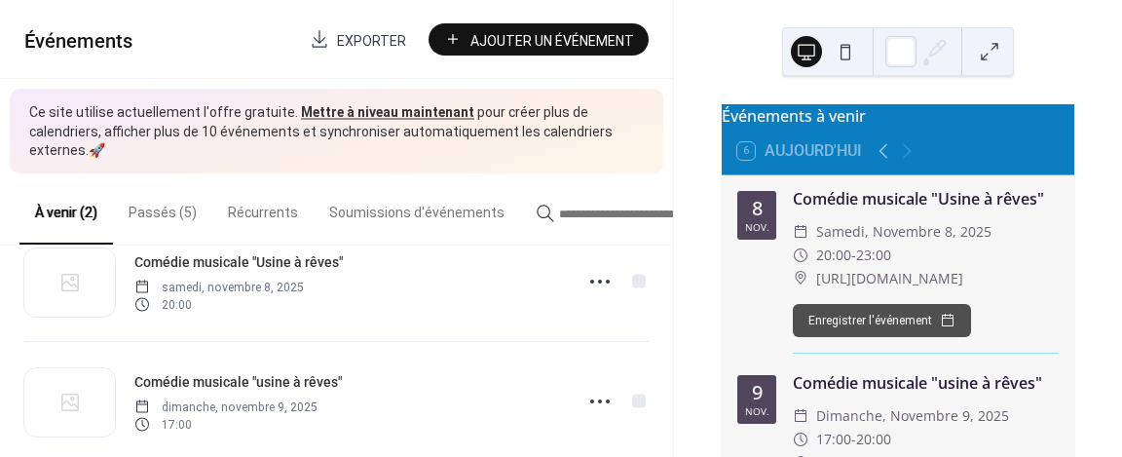
scroll to position [70, 0]
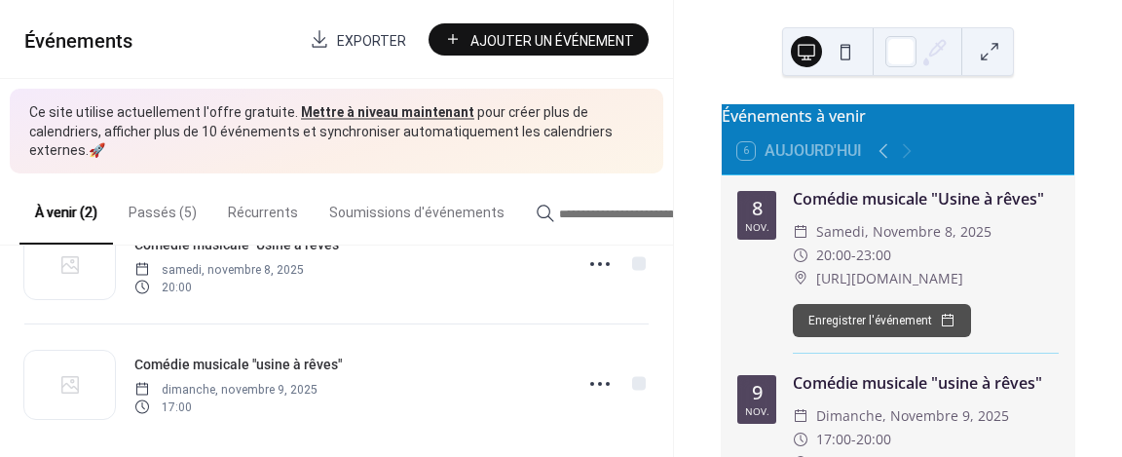
click at [589, 368] on icon at bounding box center [599, 383] width 31 height 31
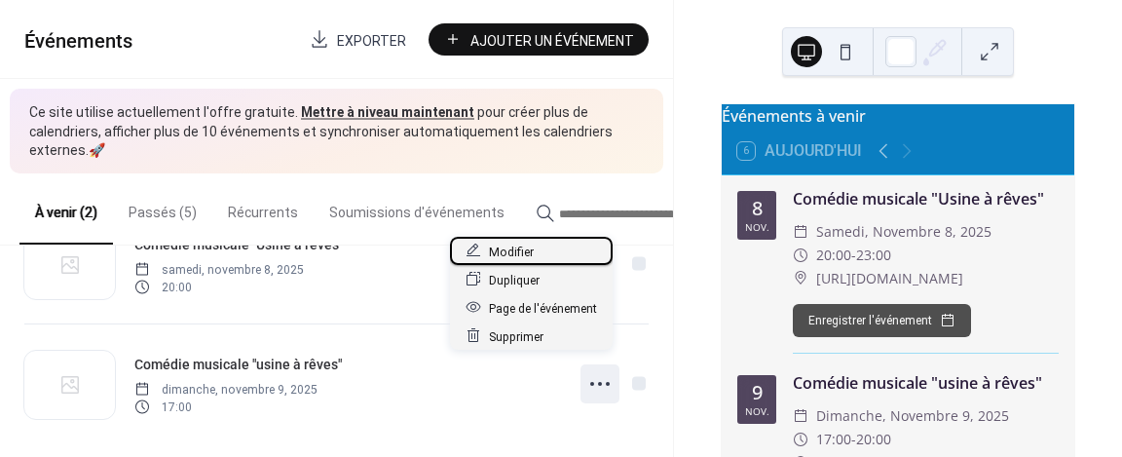
click at [542, 249] on div "Modifier" at bounding box center [531, 251] width 163 height 28
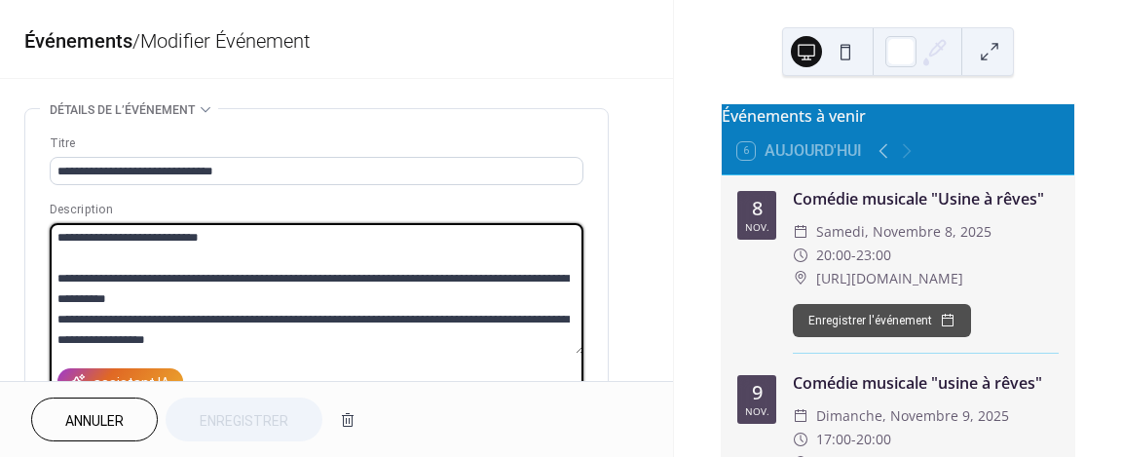
scroll to position [102, 0]
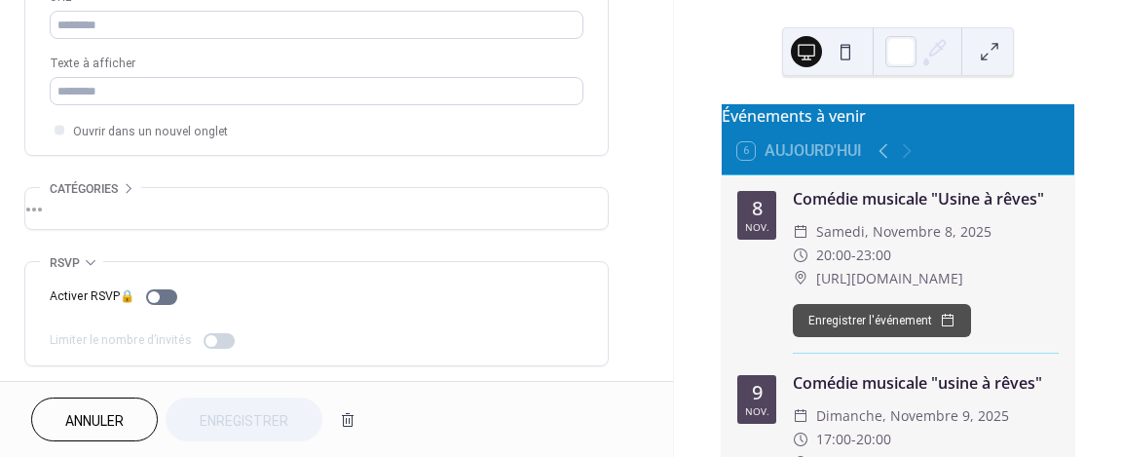
drag, startPoint x: 56, startPoint y: 234, endPoint x: 385, endPoint y: 398, distance: 367.1
click at [385, 398] on div "**********" at bounding box center [336, 228] width 673 height 457
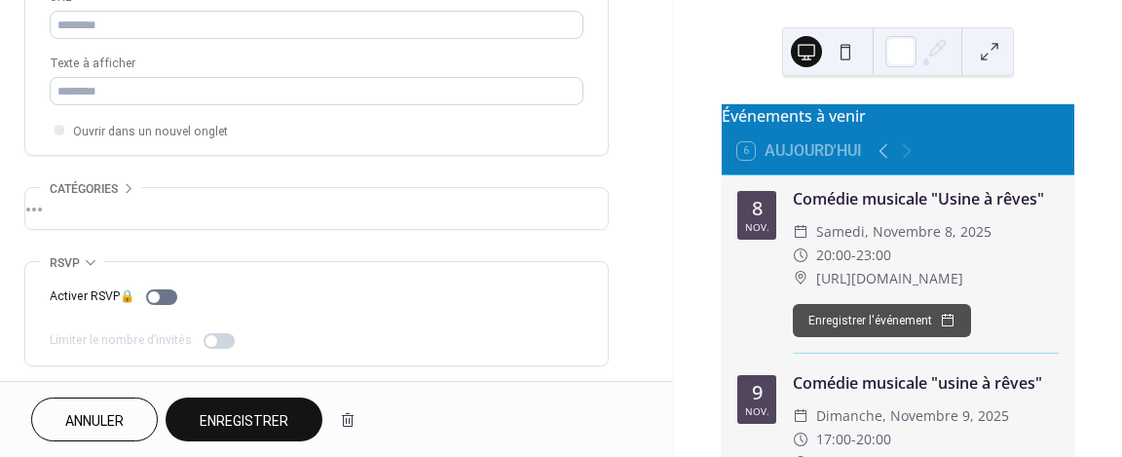
scroll to position [0, 0]
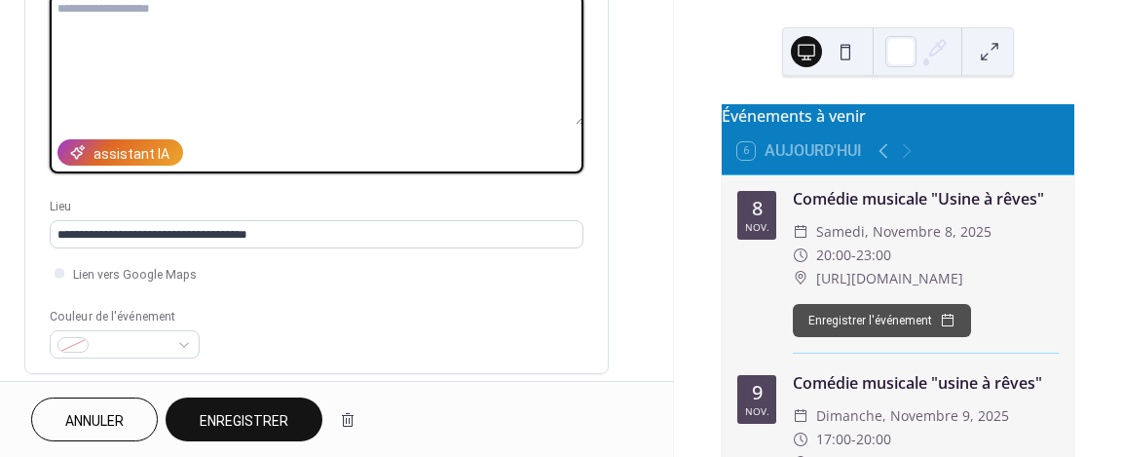
click at [253, 427] on span "Enregistrer" at bounding box center [244, 421] width 89 height 20
